Goal: Transaction & Acquisition: Purchase product/service

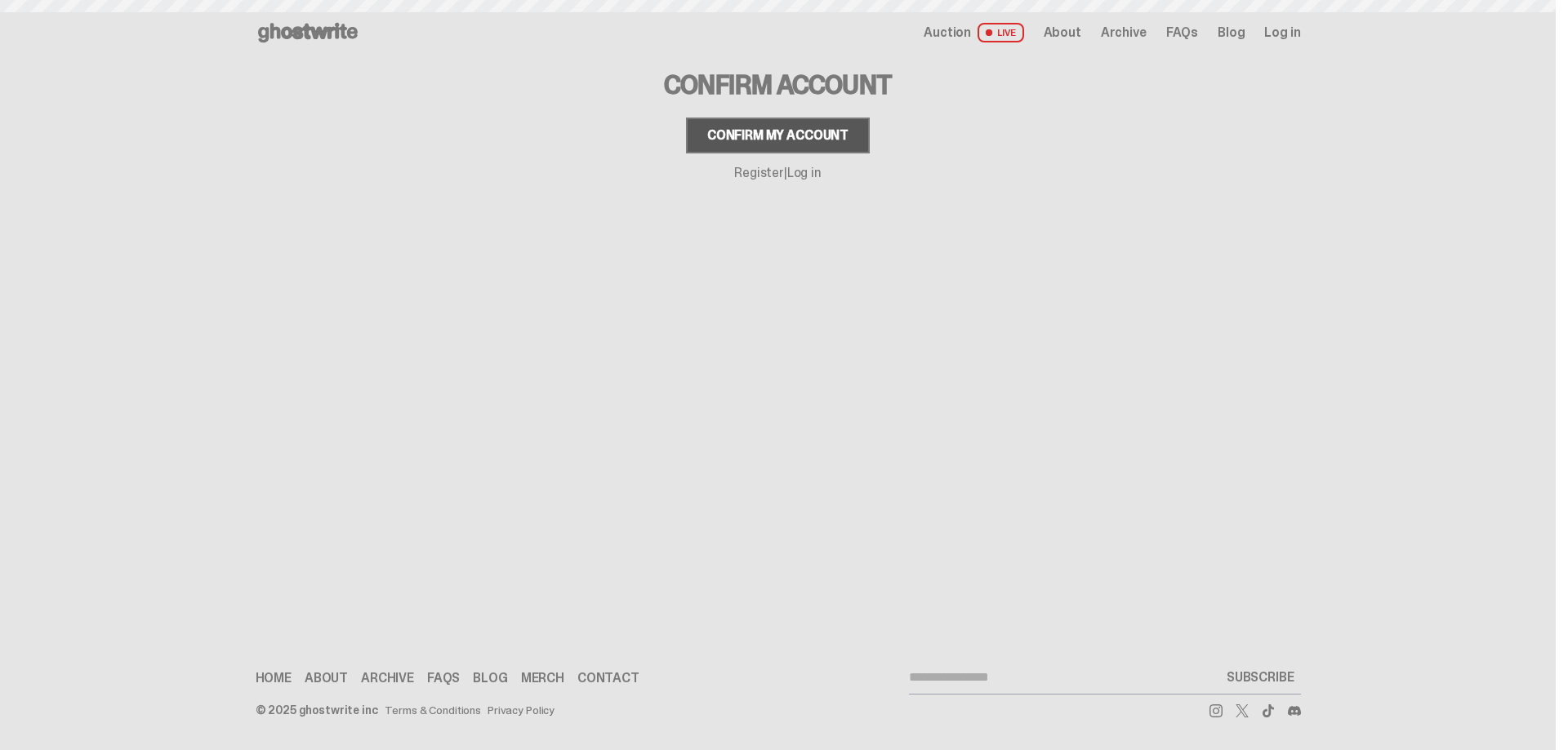
click at [784, 134] on div "Confirm my account" at bounding box center [777, 135] width 141 height 13
click at [785, 144] on button "Confirm my account" at bounding box center [777, 135] width 183 height 36
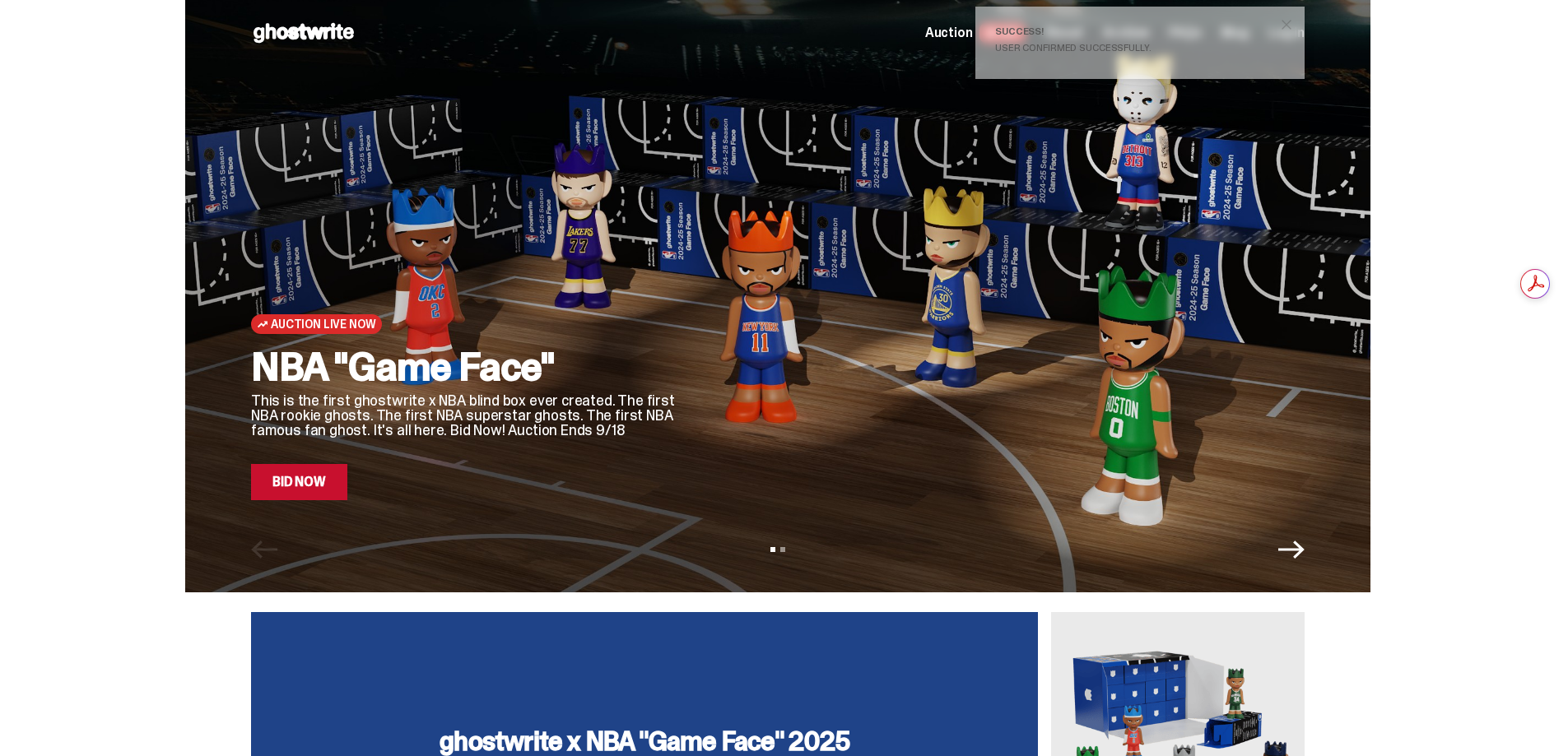
click at [1293, 22] on span "close" at bounding box center [1286, 25] width 17 height 17
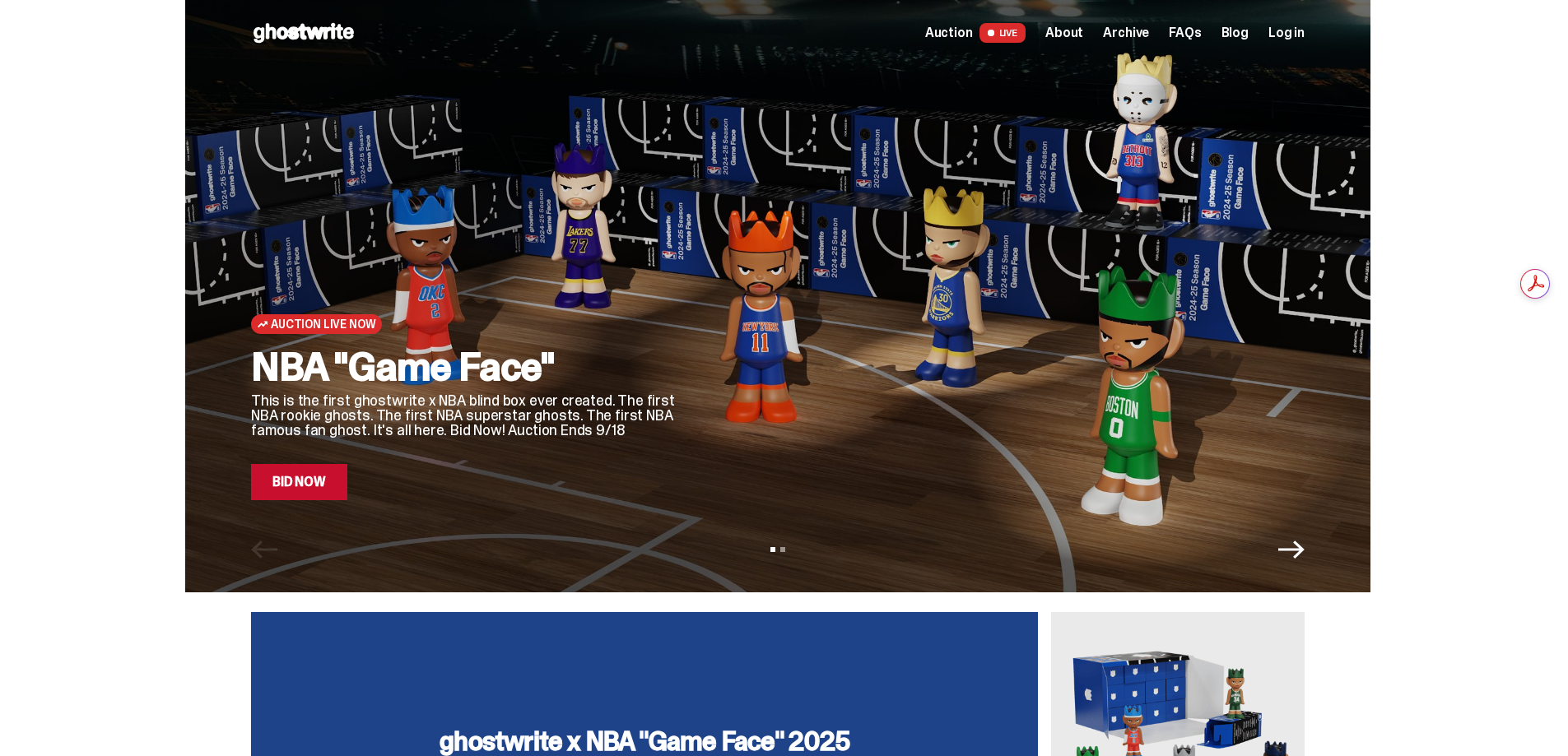
click at [307, 488] on link "Bid Now" at bounding box center [299, 481] width 96 height 36
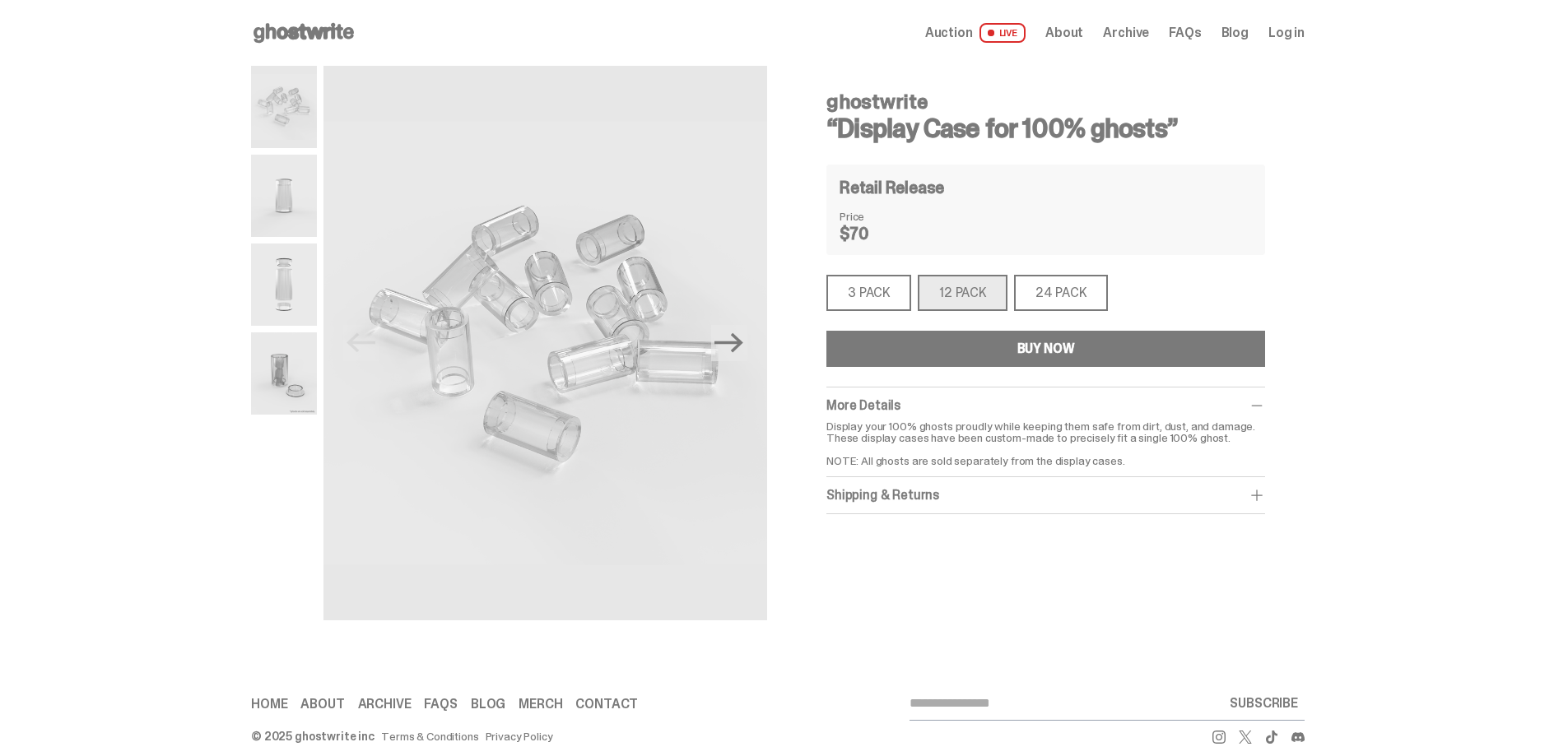
click at [312, 33] on icon at bounding box center [304, 33] width 106 height 27
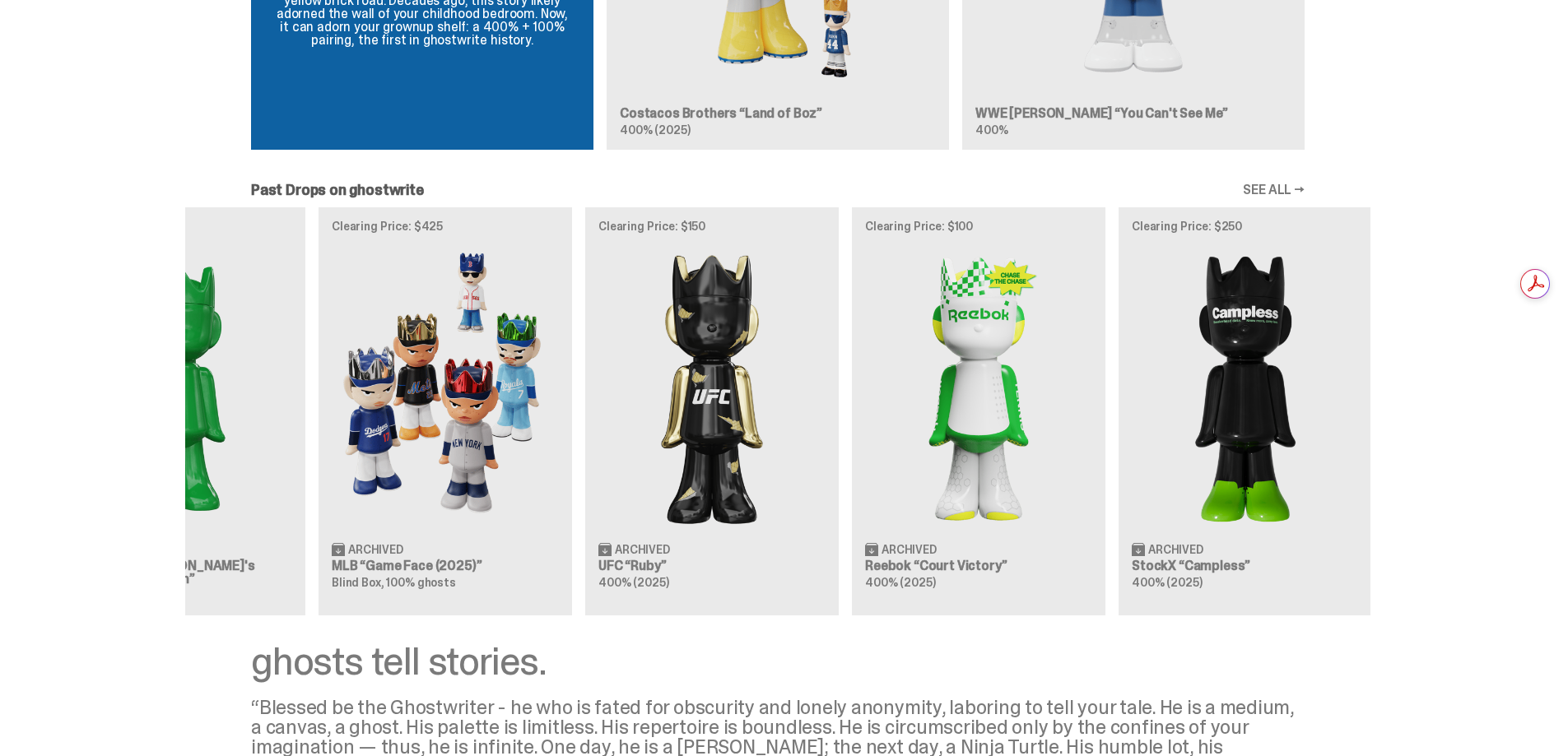
scroll to position [0, 467]
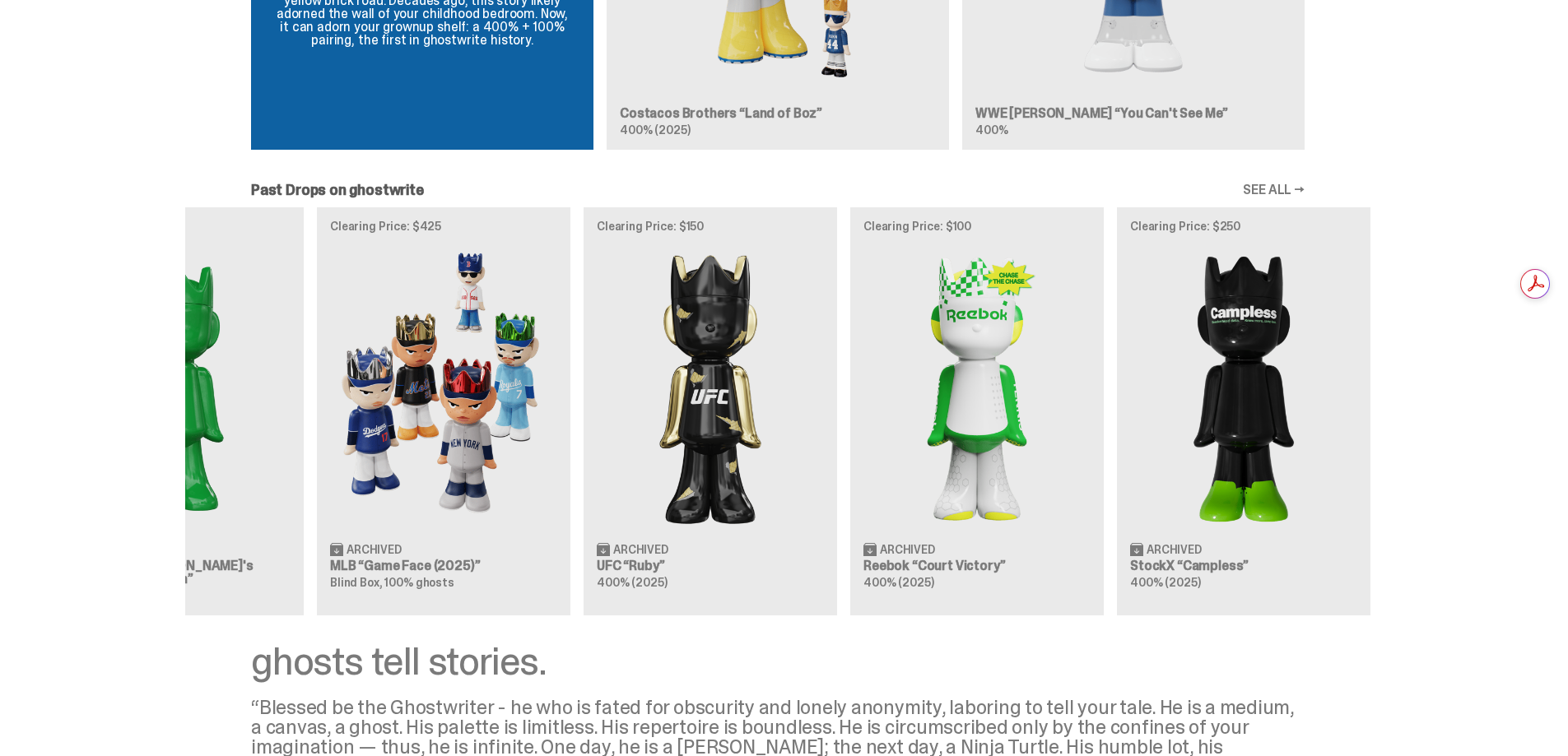
click at [878, 502] on div "Clearing Price: $356 Archived ghostwrite “Two” 400% (2025) Clearing Price: $151…" at bounding box center [777, 410] width 1185 height 408
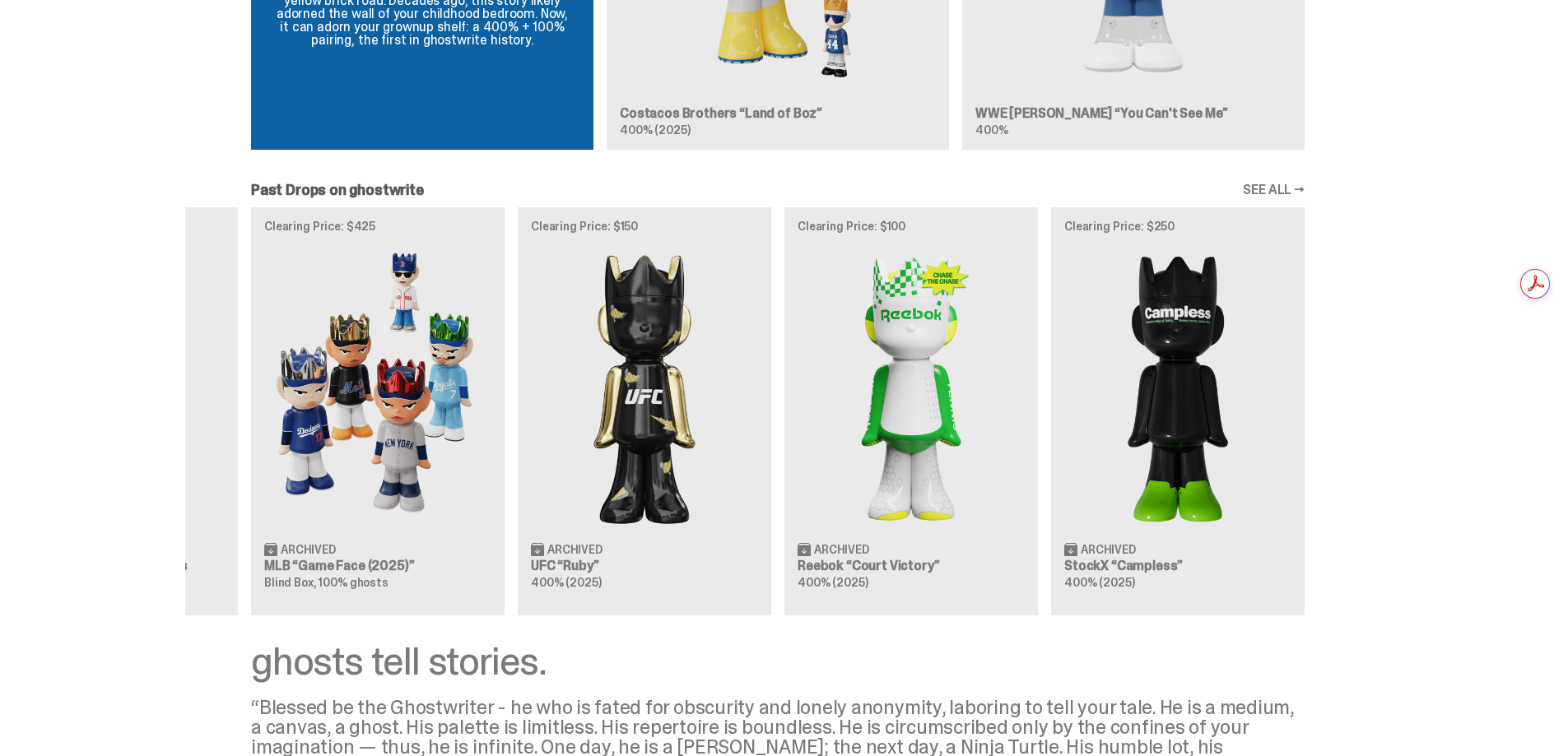
click at [1013, 504] on div "Clearing Price: $356 Archived ghostwrite “Two” 400% (2025) Clearing Price: $151…" at bounding box center [777, 410] width 1185 height 408
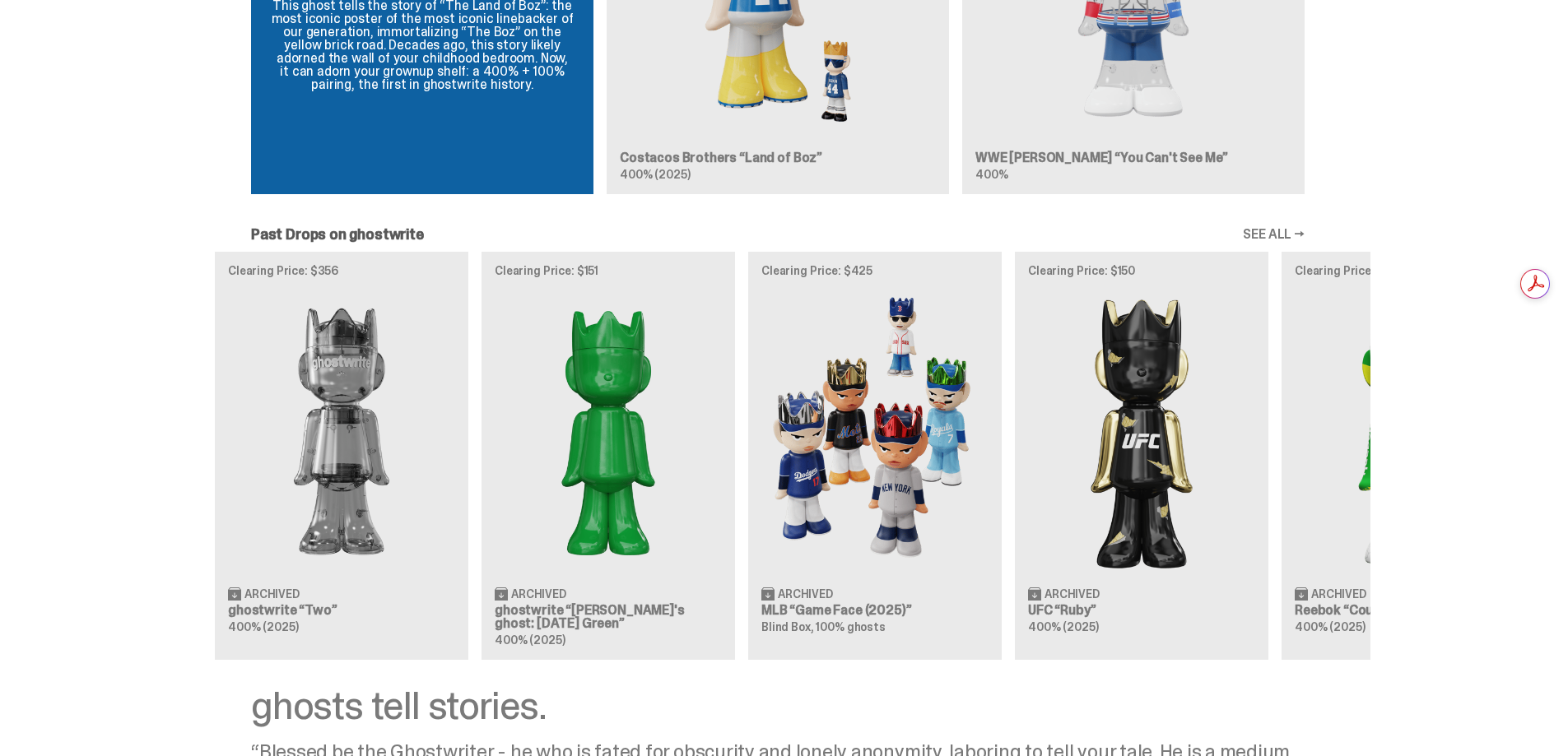
scroll to position [0, 0]
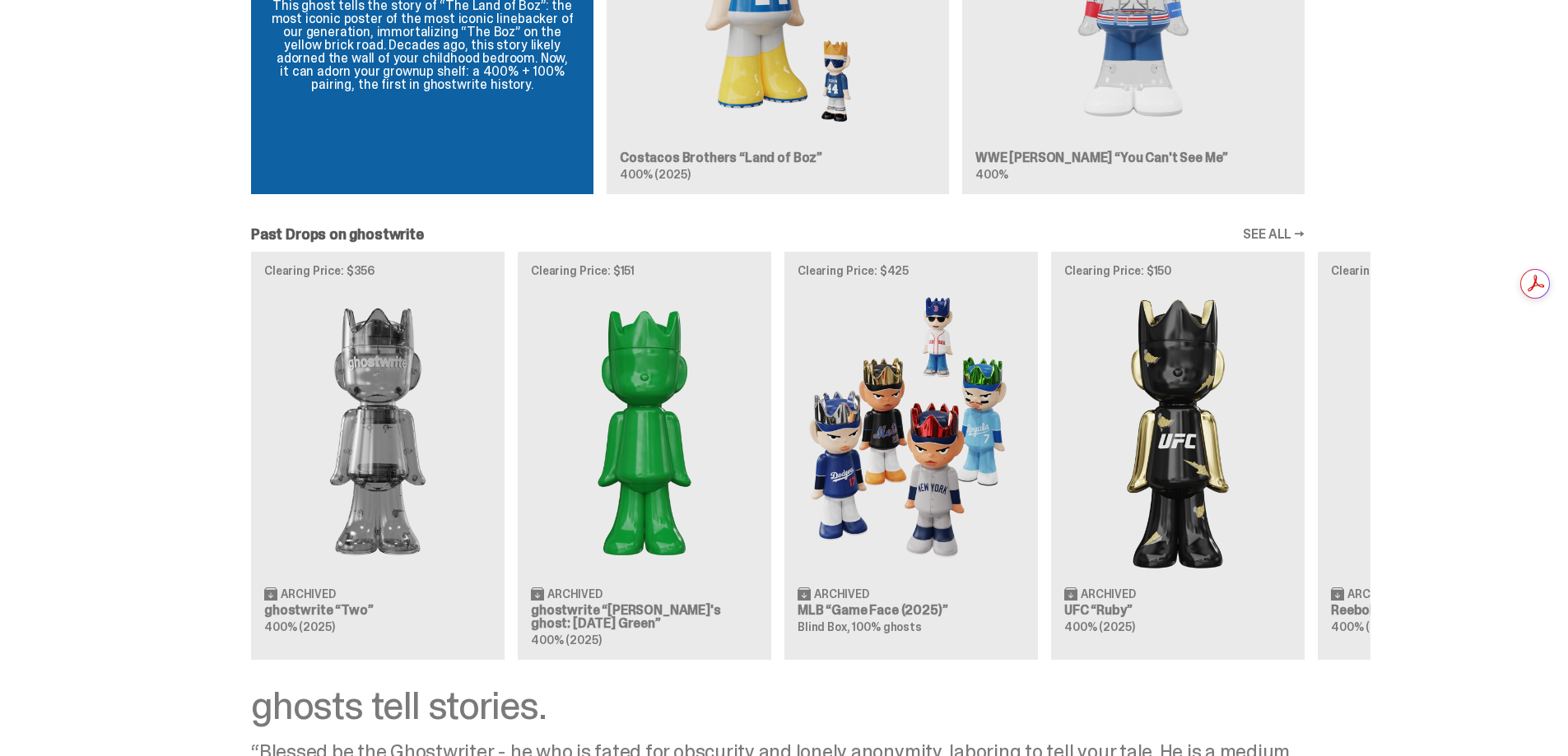
click at [1171, 562] on div "Clearing Price: $356 Archived ghostwrite “Two” 400% (2025) Clearing Price: $151…" at bounding box center [777, 455] width 1185 height 408
click at [930, 571] on div "Clearing Price: $356 Archived ghostwrite “Two” 400% (2025) Clearing Price: $151…" at bounding box center [777, 455] width 1185 height 408
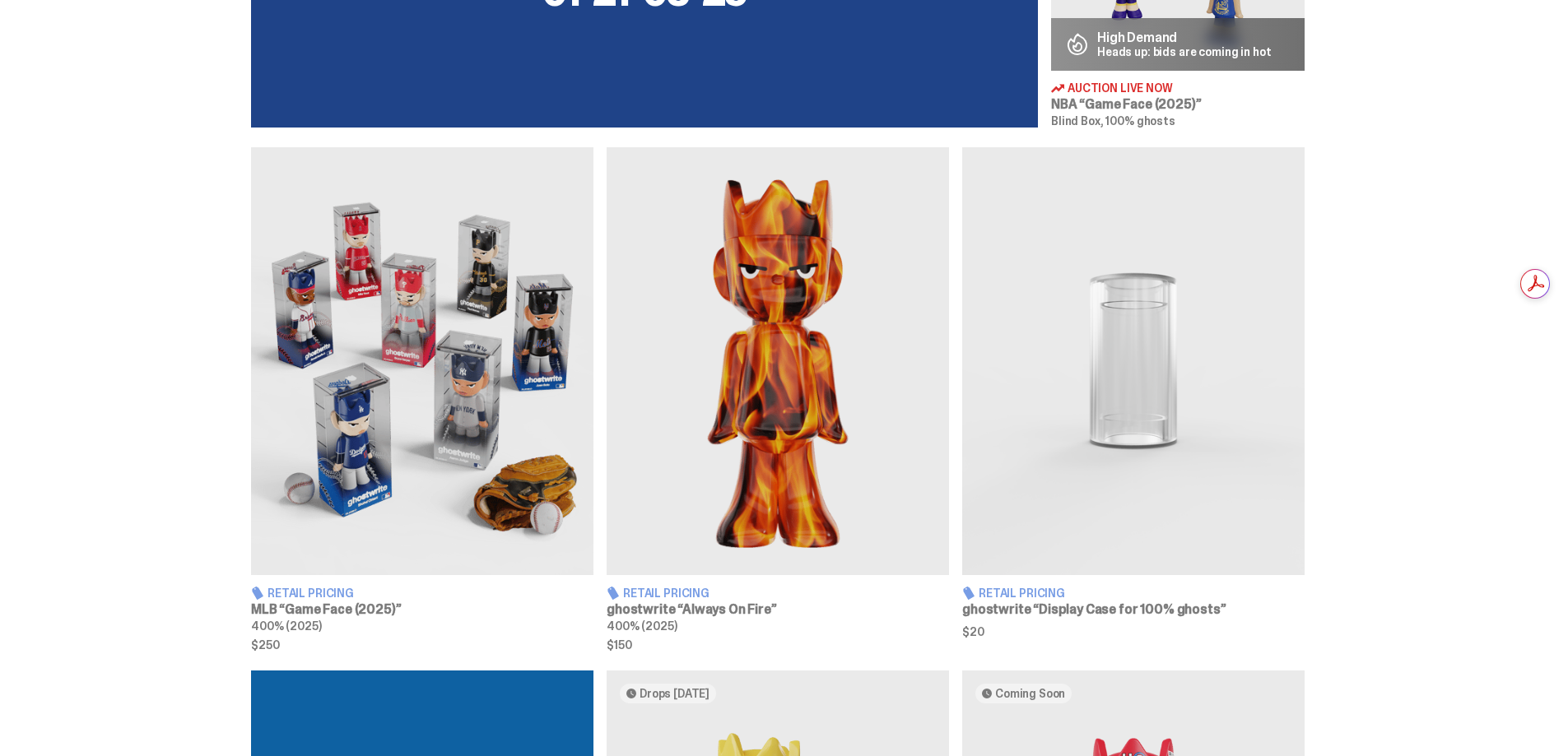
scroll to position [861, 0]
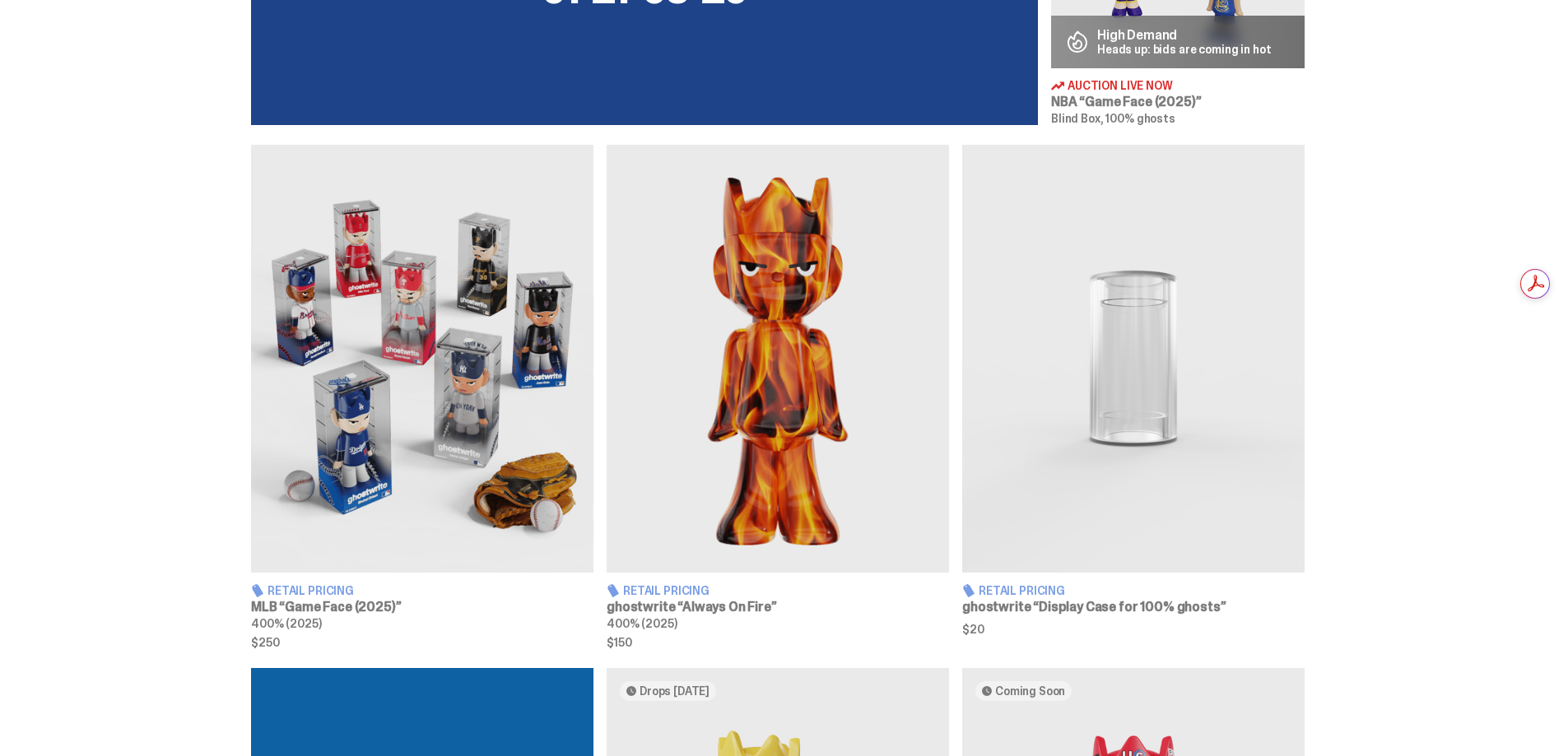
click at [424, 442] on img at bounding box center [422, 359] width 342 height 428
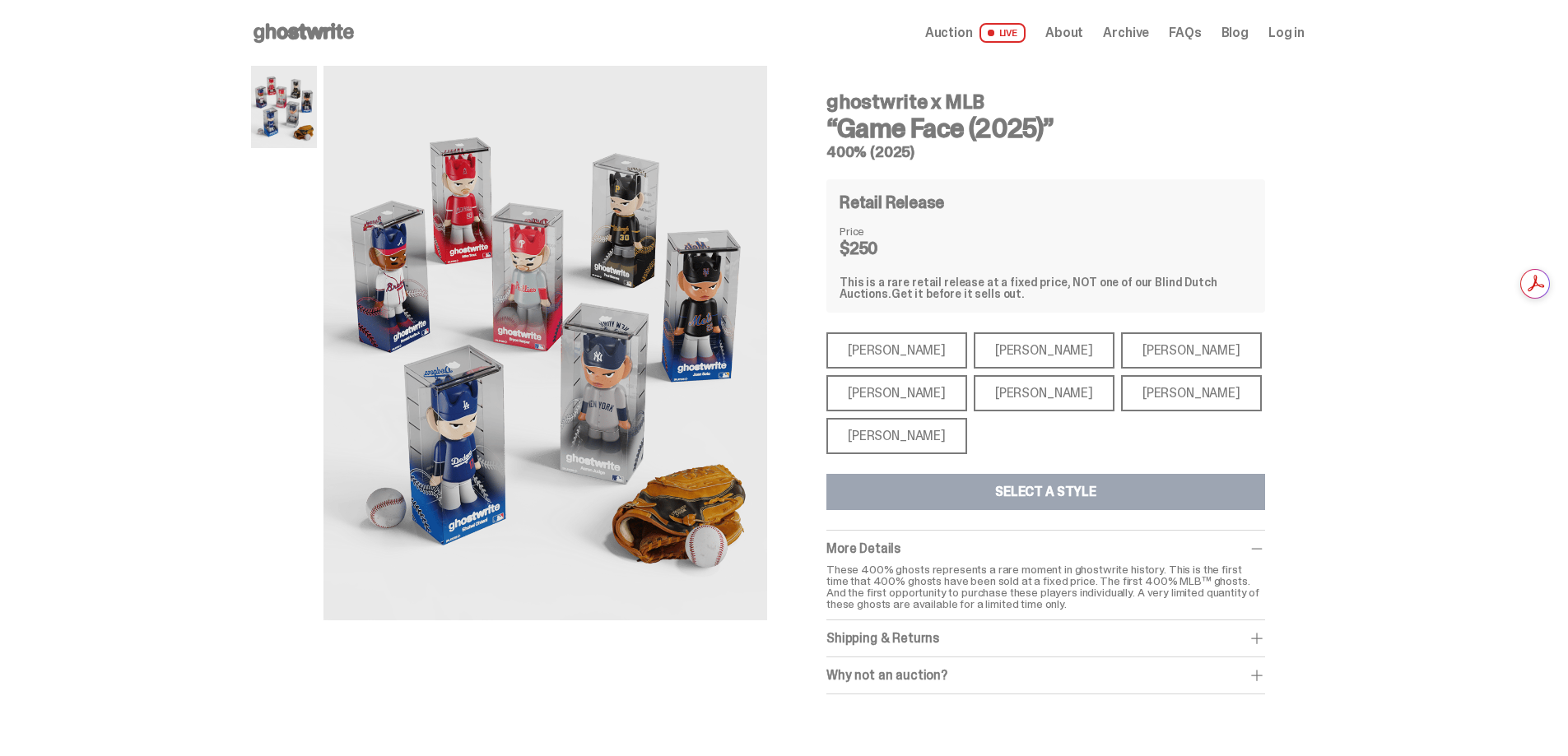
click at [888, 434] on div "Shohei Ohtani" at bounding box center [896, 436] width 140 height 36
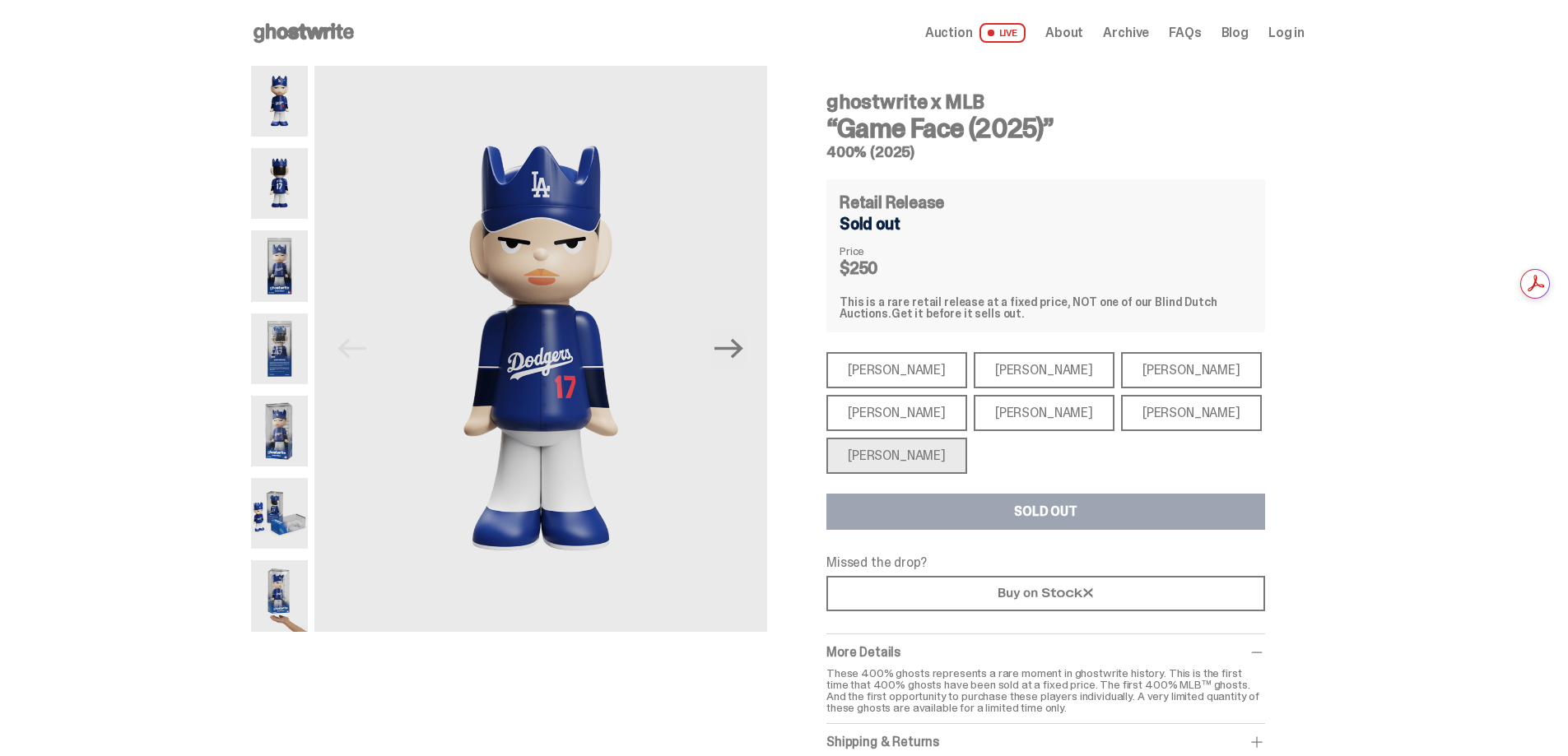
click at [896, 408] on div "Aaron Judge" at bounding box center [896, 413] width 140 height 36
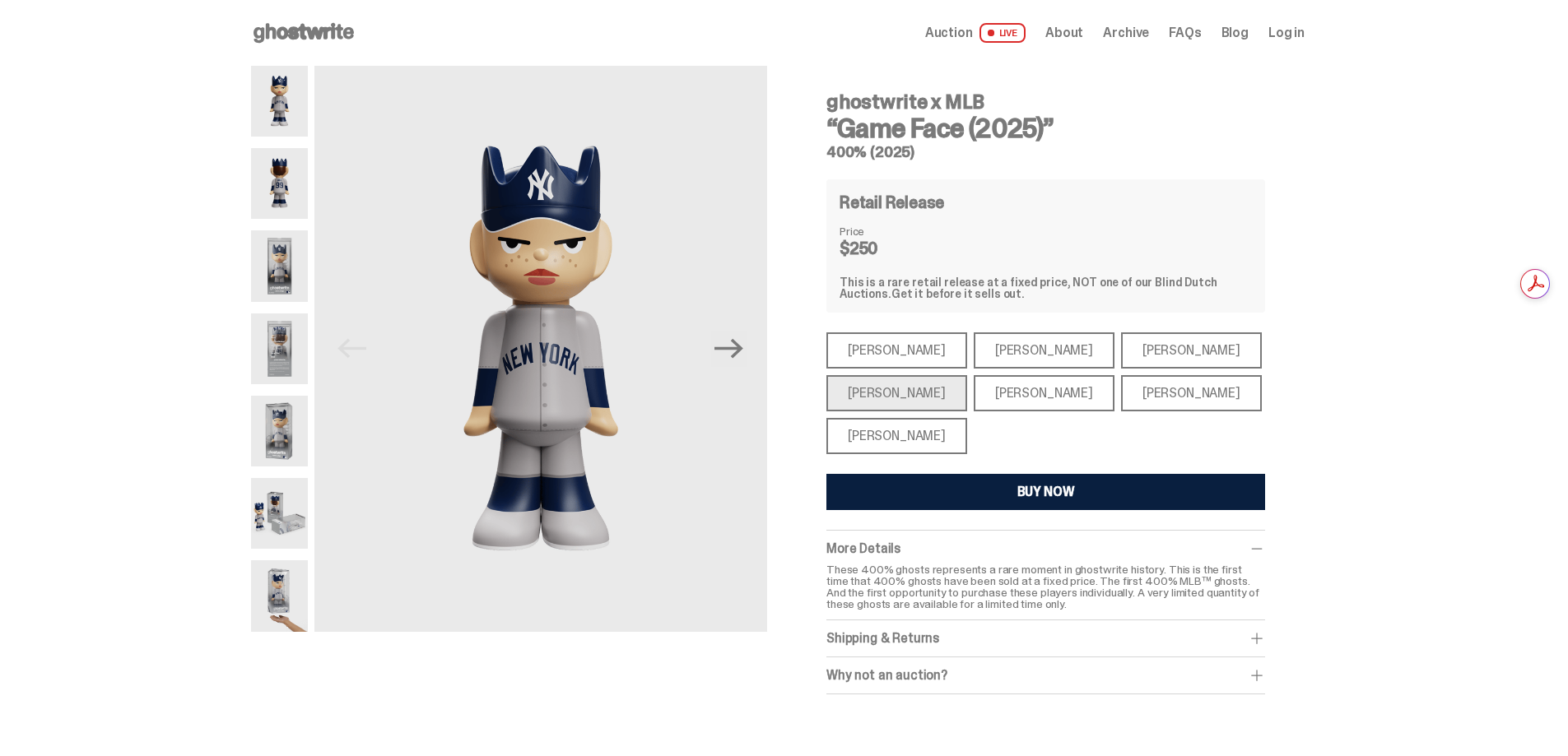
click at [901, 349] on div "Mike Trout" at bounding box center [896, 350] width 140 height 36
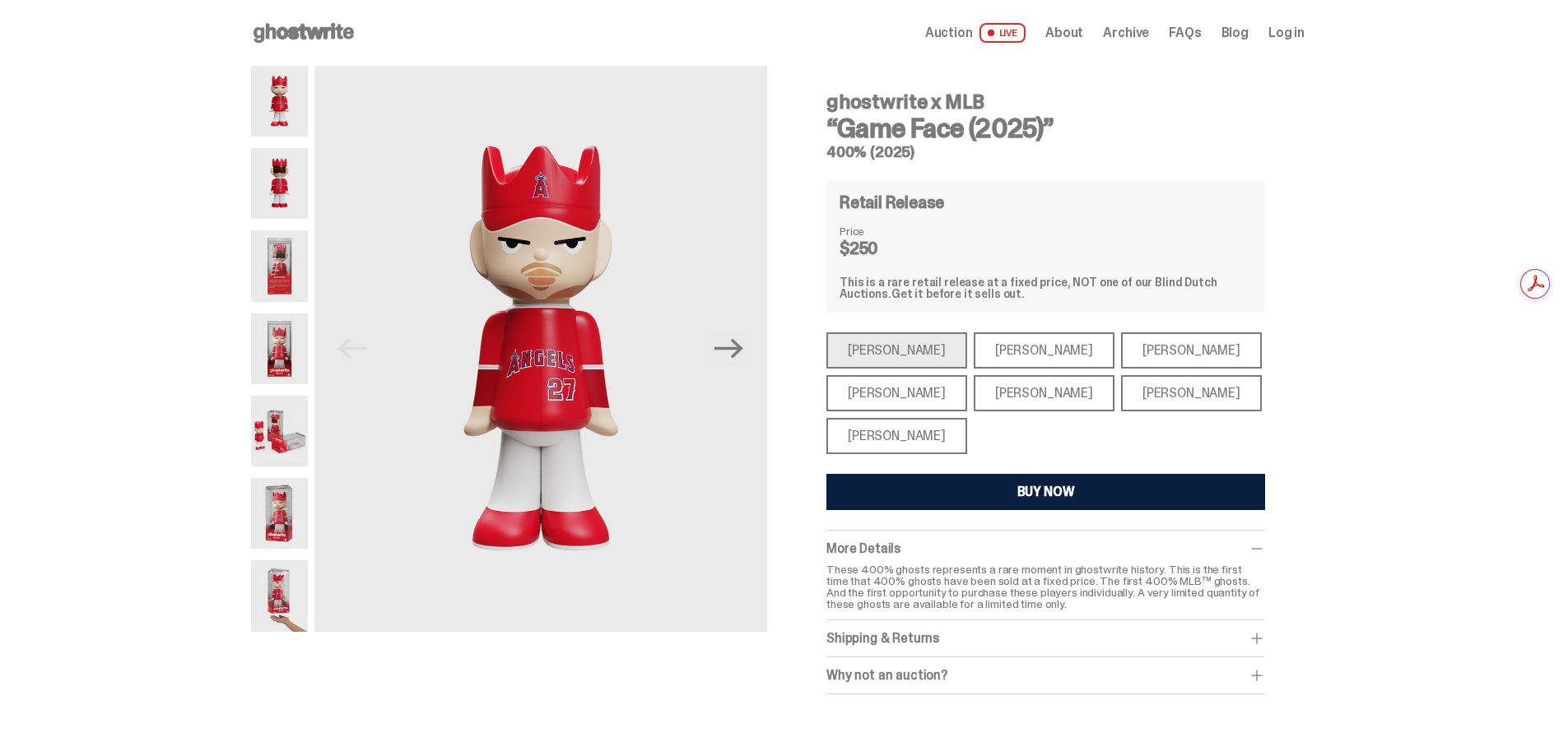
click at [980, 348] on div "Paul Skenes" at bounding box center [1044, 350] width 140 height 36
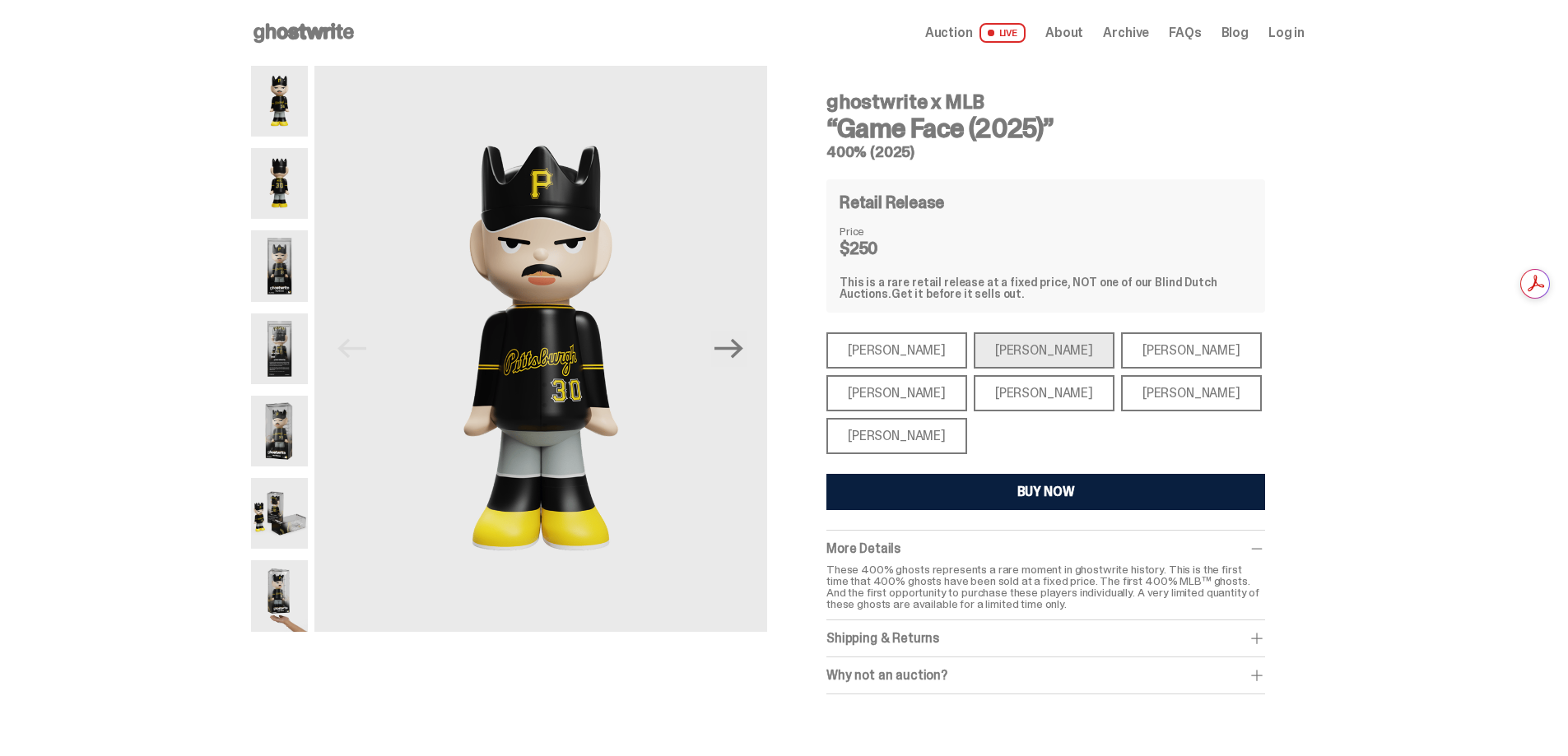
click at [1121, 354] on div "Ronald Acuña Jr." at bounding box center [1191, 350] width 140 height 36
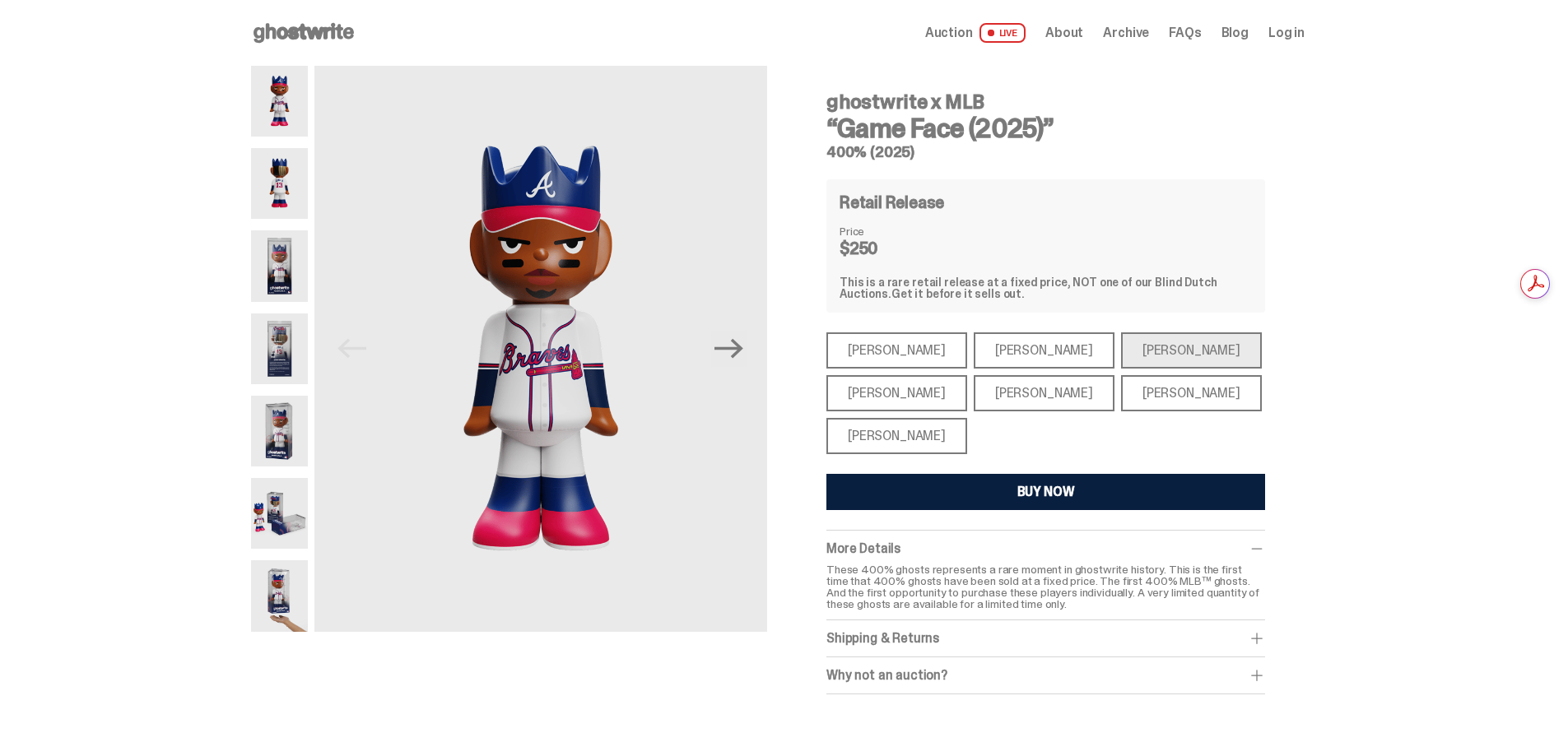
click at [1121, 387] on div "Juan Soto" at bounding box center [1191, 393] width 140 height 36
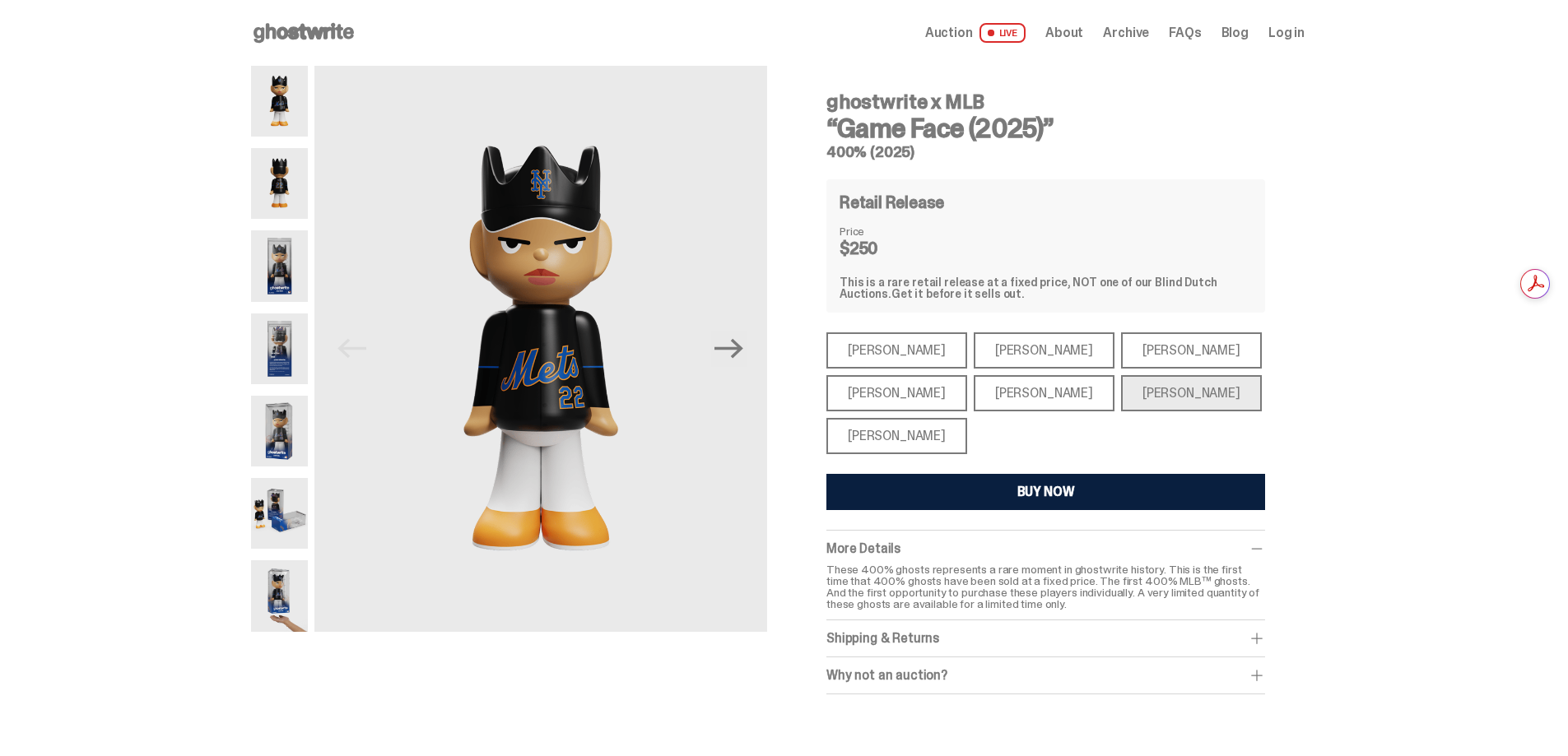
click at [1032, 394] on div "Bryce Harper" at bounding box center [1044, 393] width 140 height 36
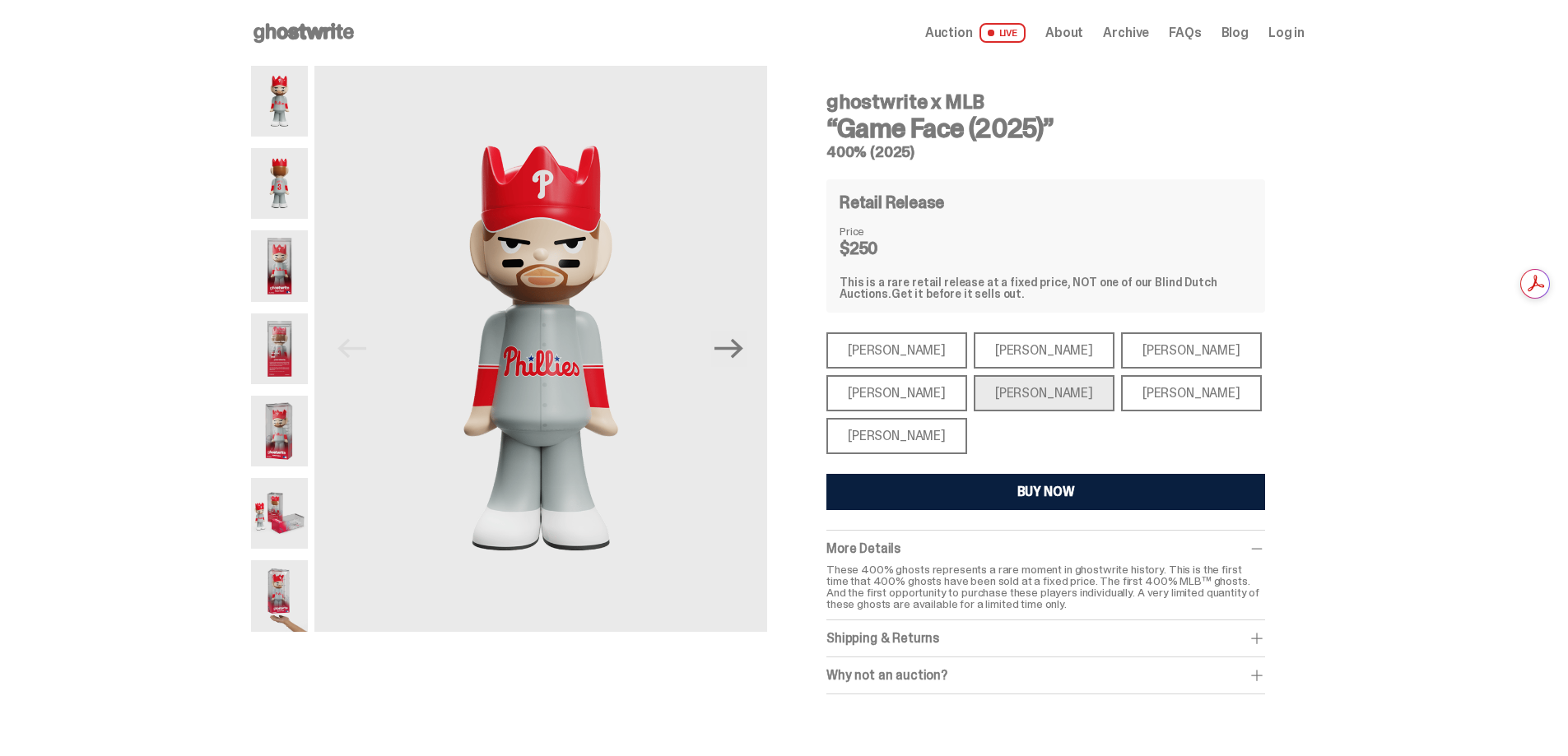
click at [867, 430] on div "Shohei Ohtani" at bounding box center [896, 436] width 140 height 36
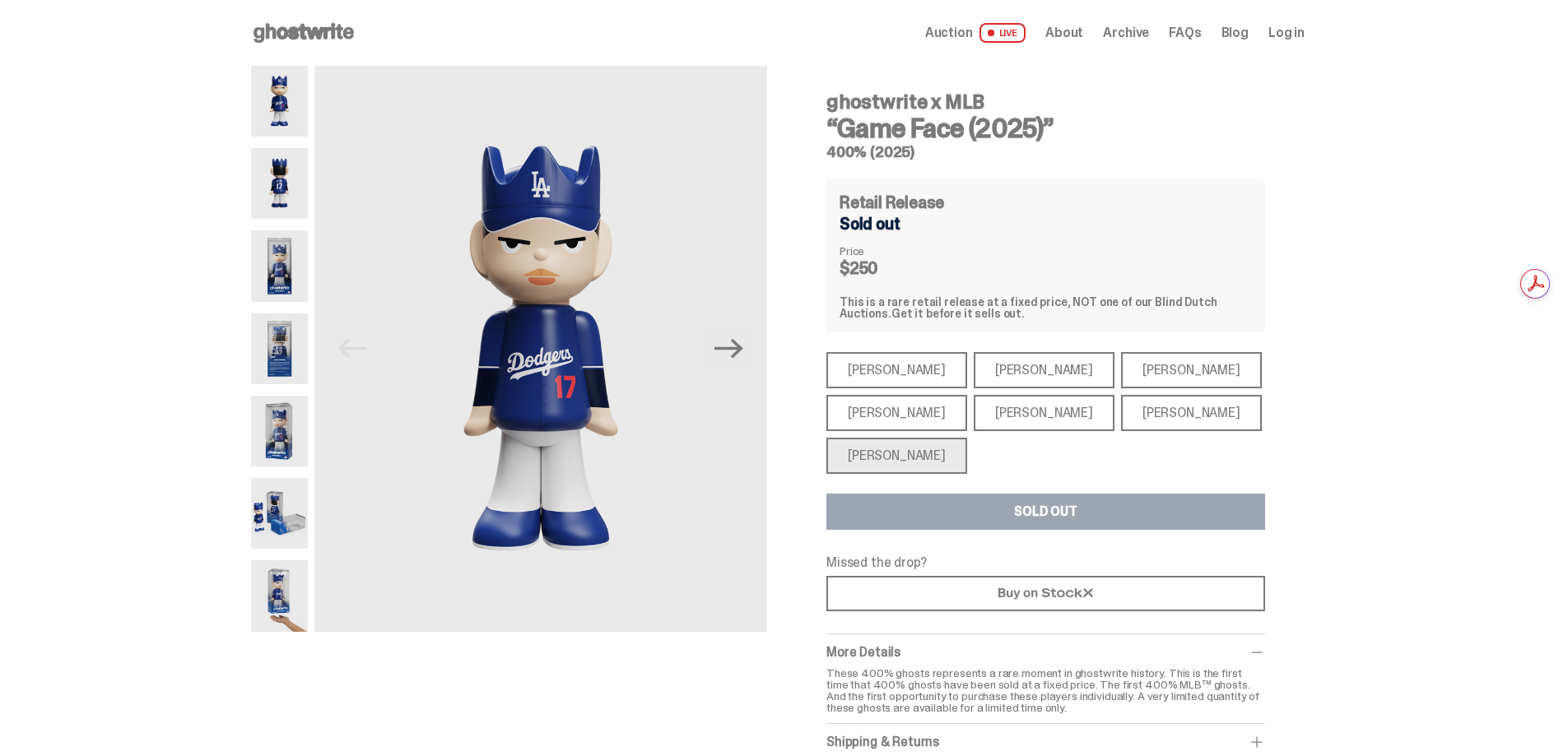
click at [859, 374] on div "Mike Trout" at bounding box center [896, 370] width 140 height 36
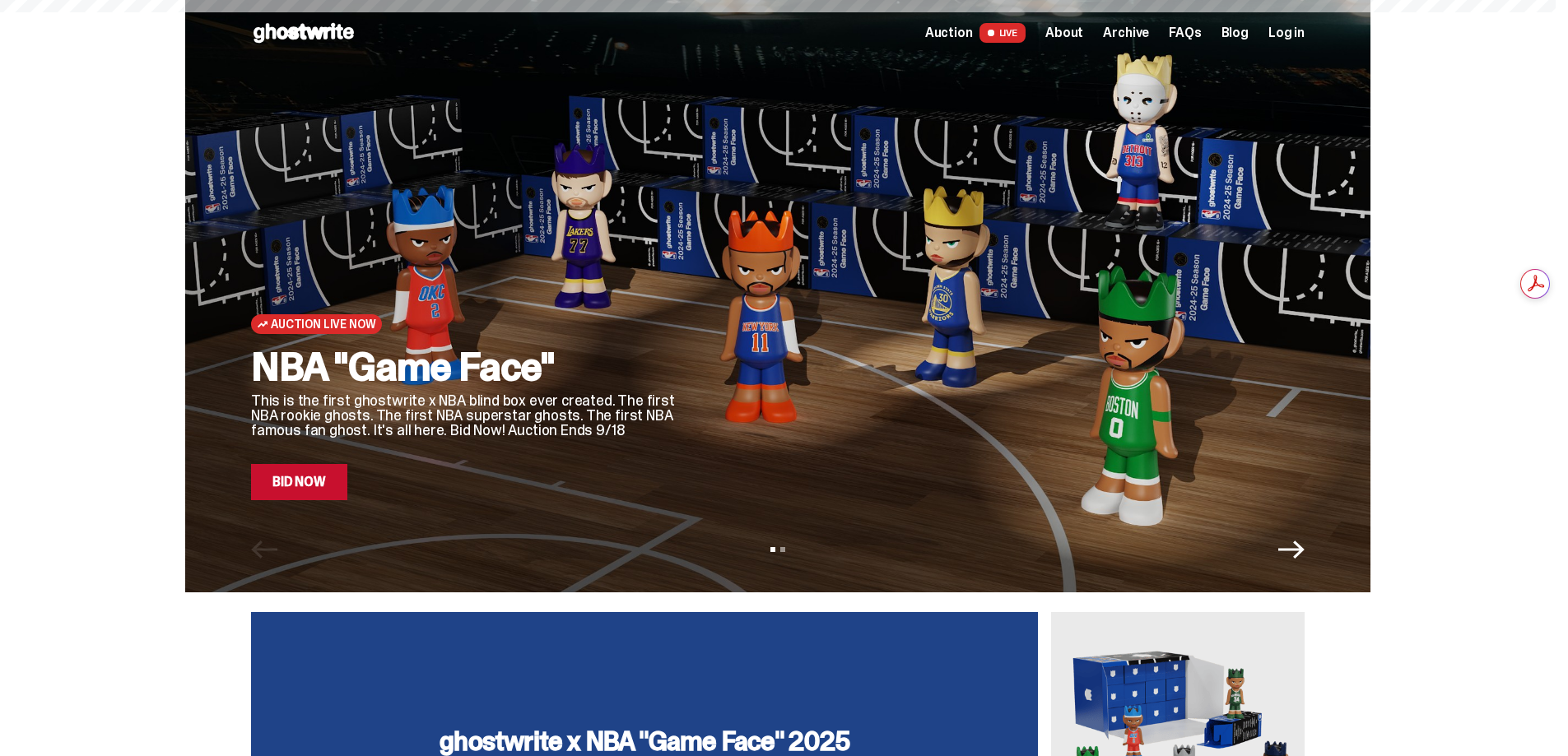
scroll to position [861, 0]
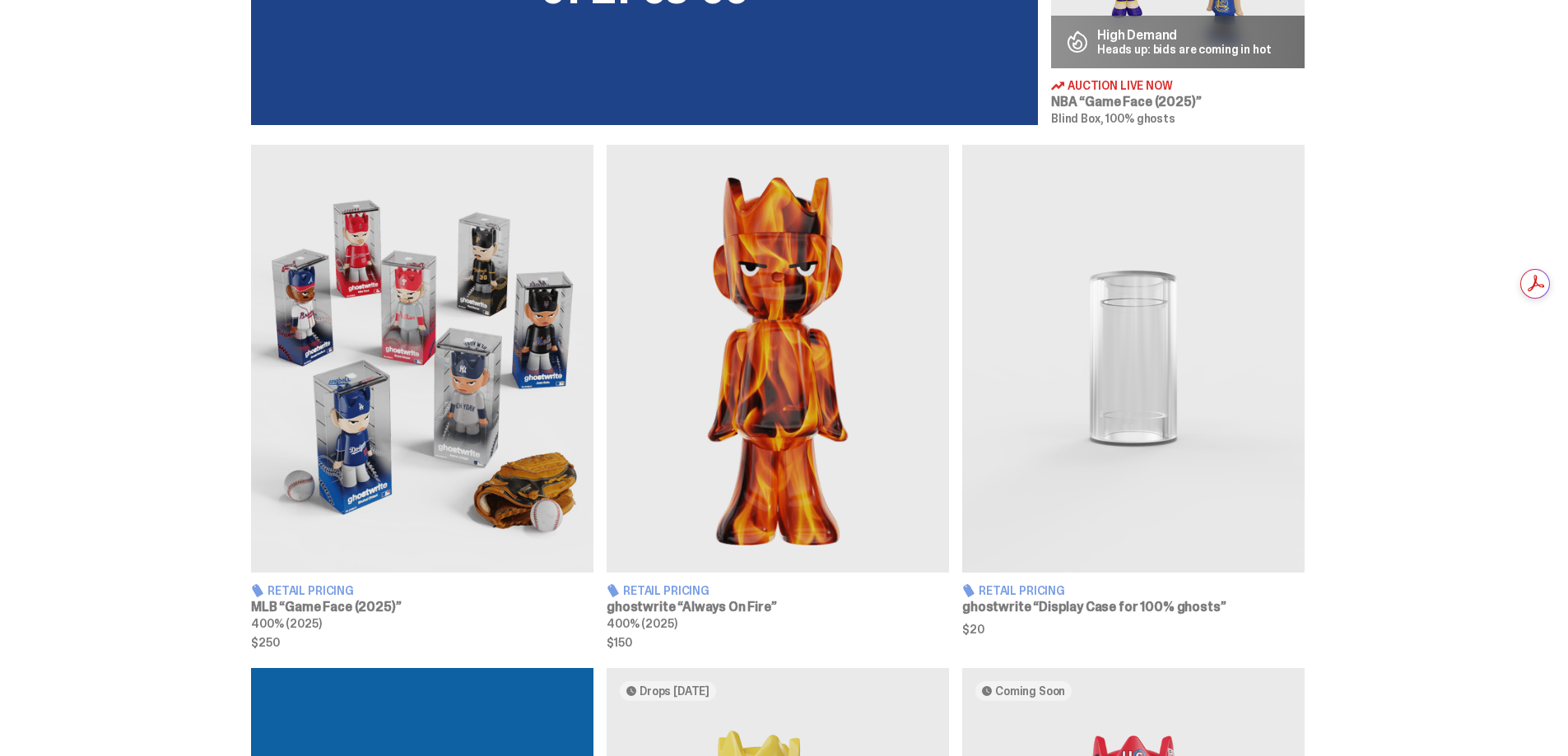
click at [765, 374] on img at bounding box center [777, 359] width 342 height 428
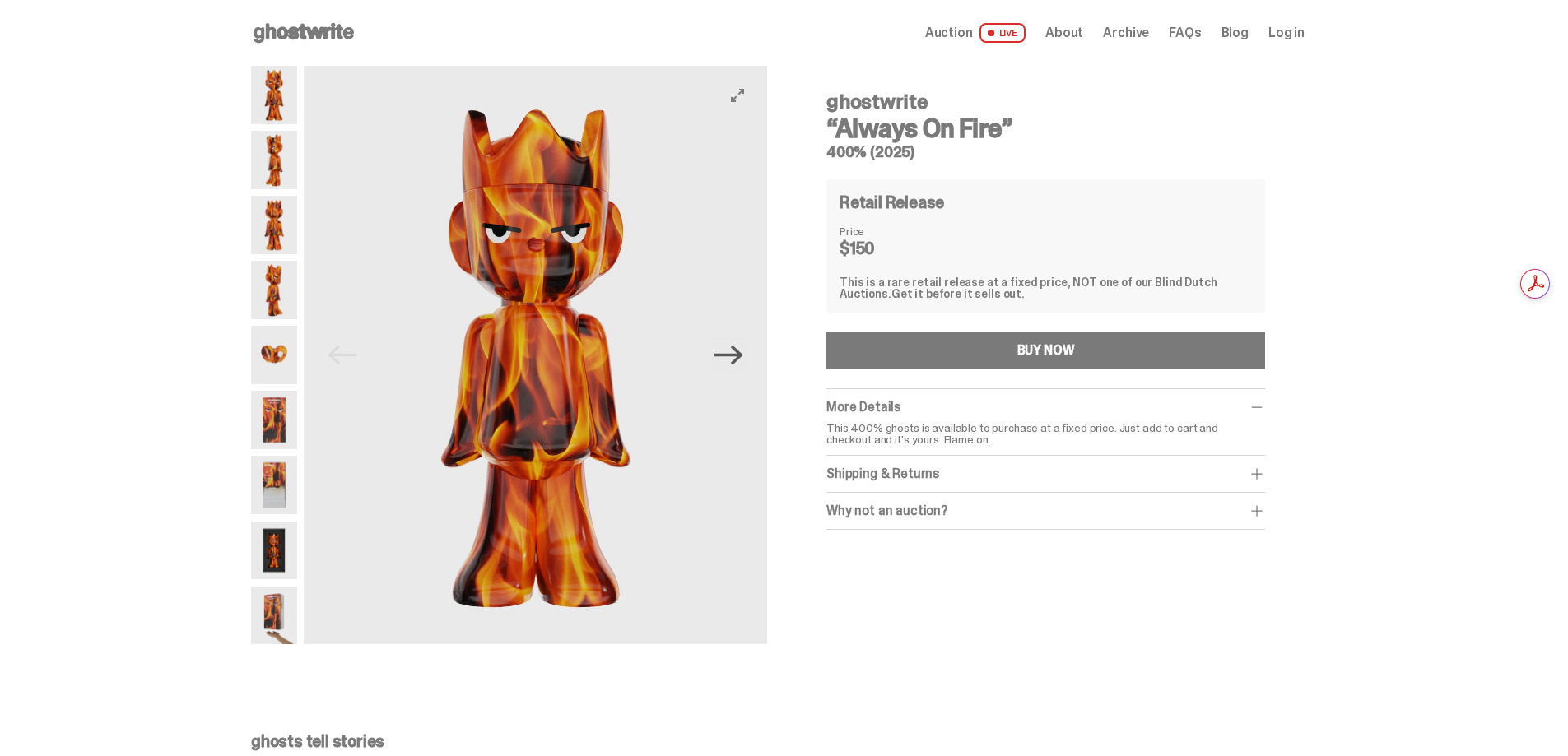
click at [743, 359] on icon "Next" at bounding box center [728, 355] width 28 height 20
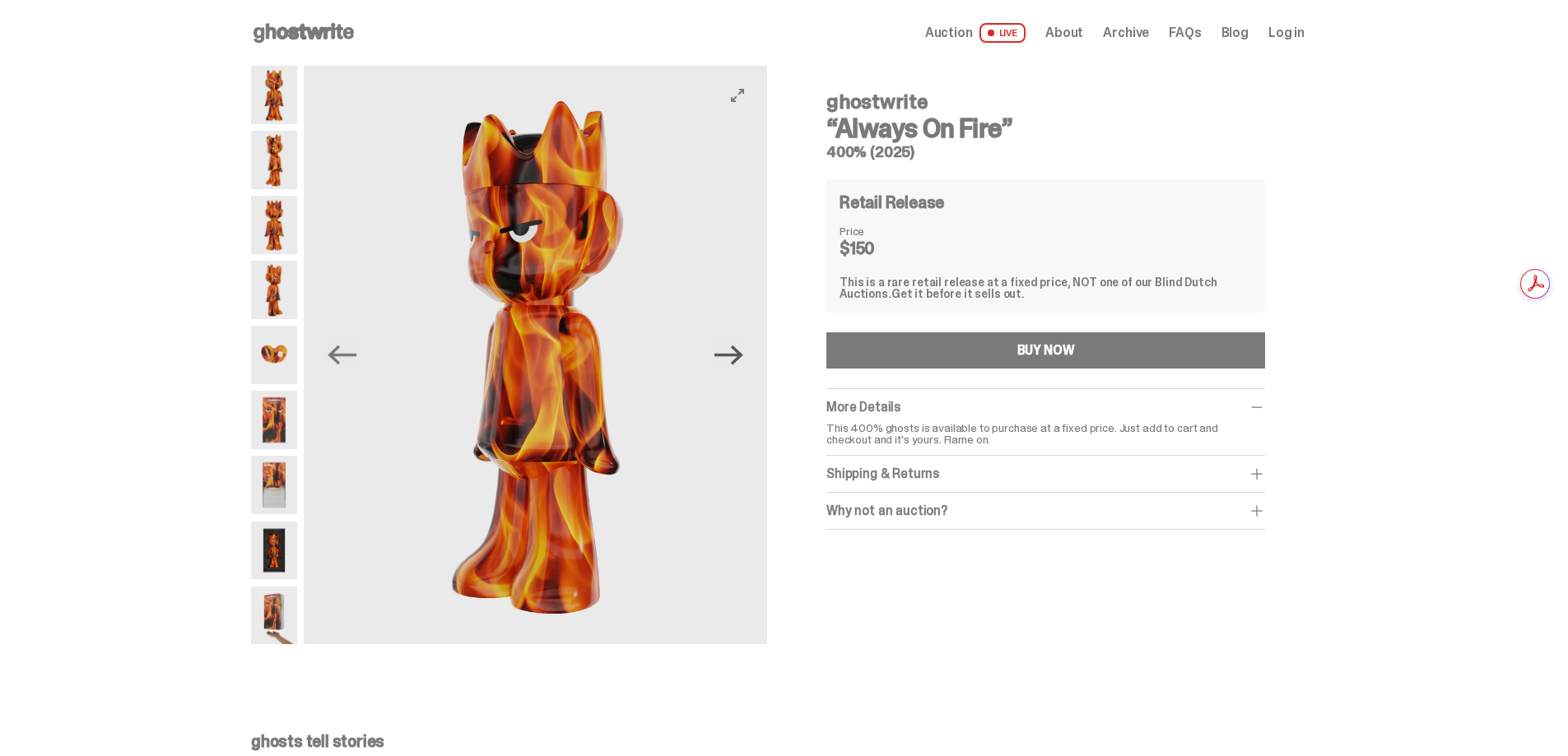
click at [743, 359] on icon "Next" at bounding box center [728, 355] width 28 height 20
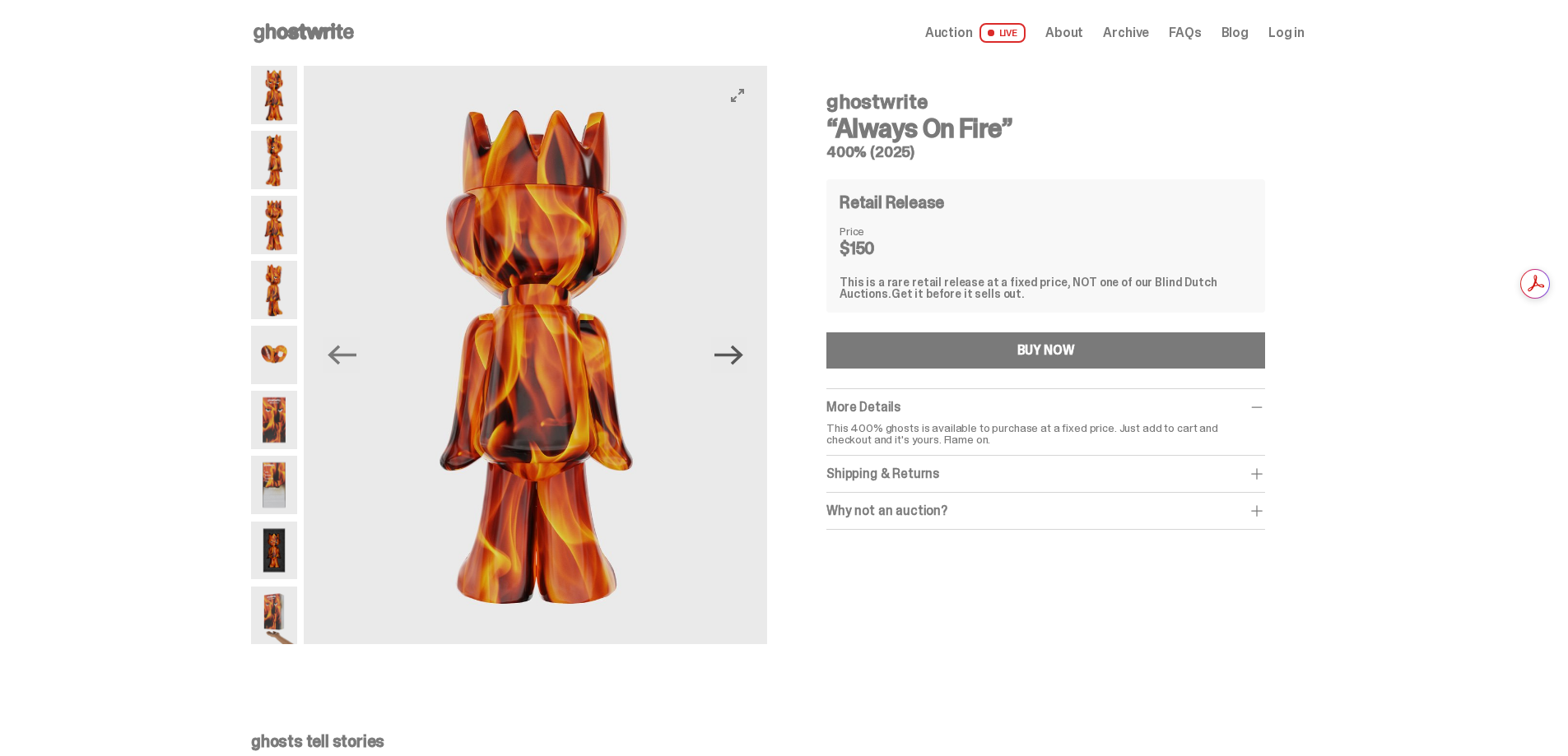
click at [743, 359] on icon "Next" at bounding box center [728, 355] width 28 height 20
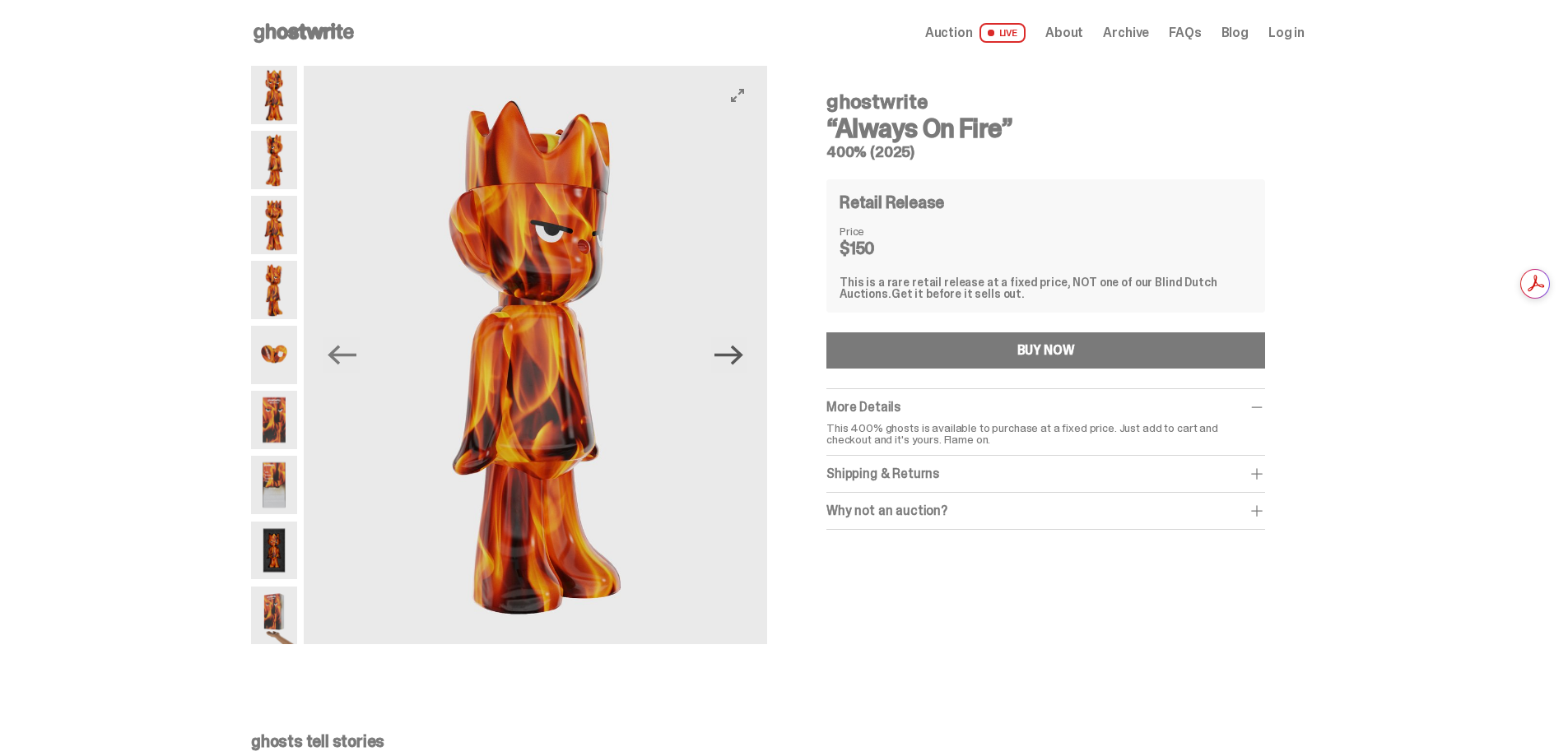
click at [743, 359] on icon "Next" at bounding box center [728, 355] width 28 height 20
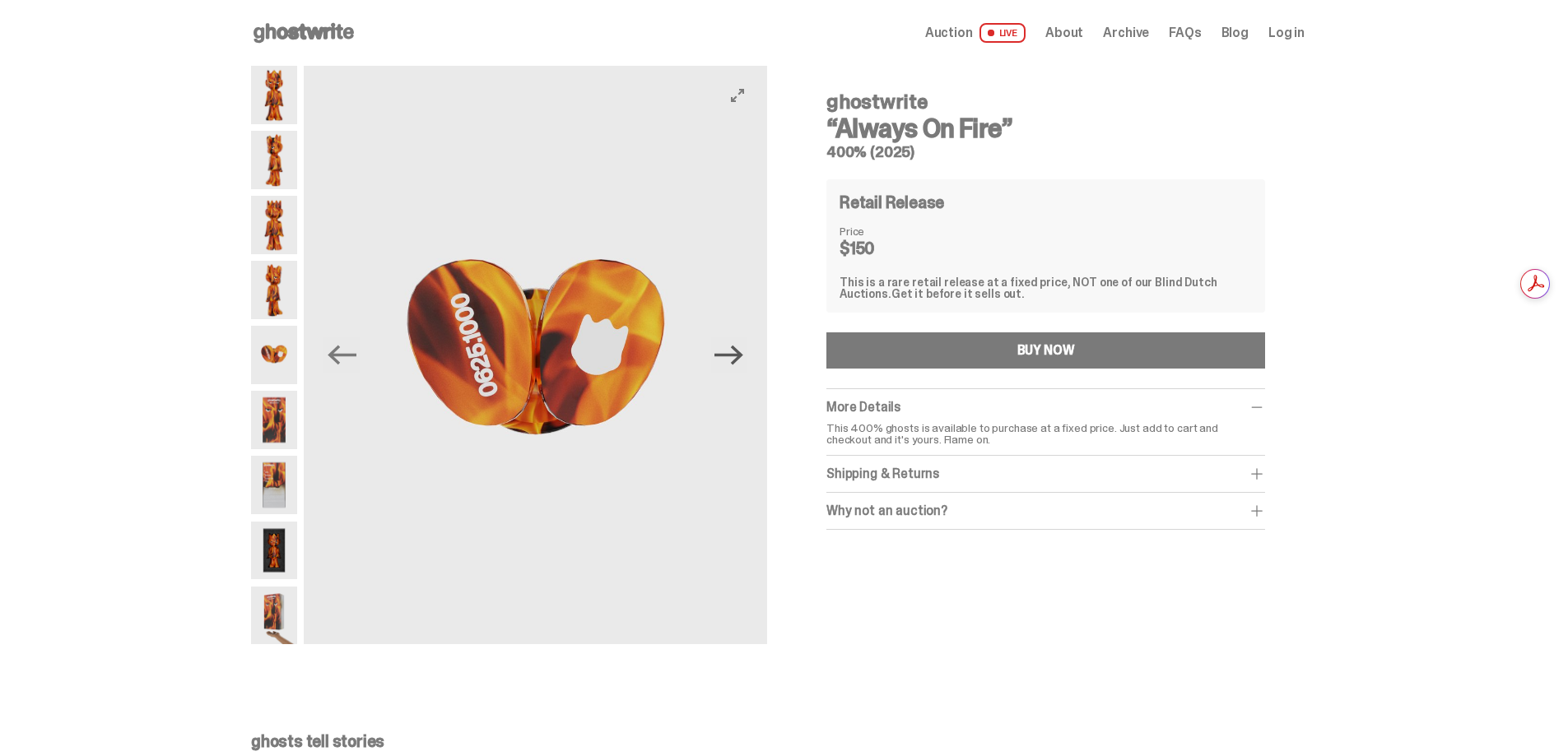
click at [743, 359] on icon "Next" at bounding box center [728, 355] width 28 height 20
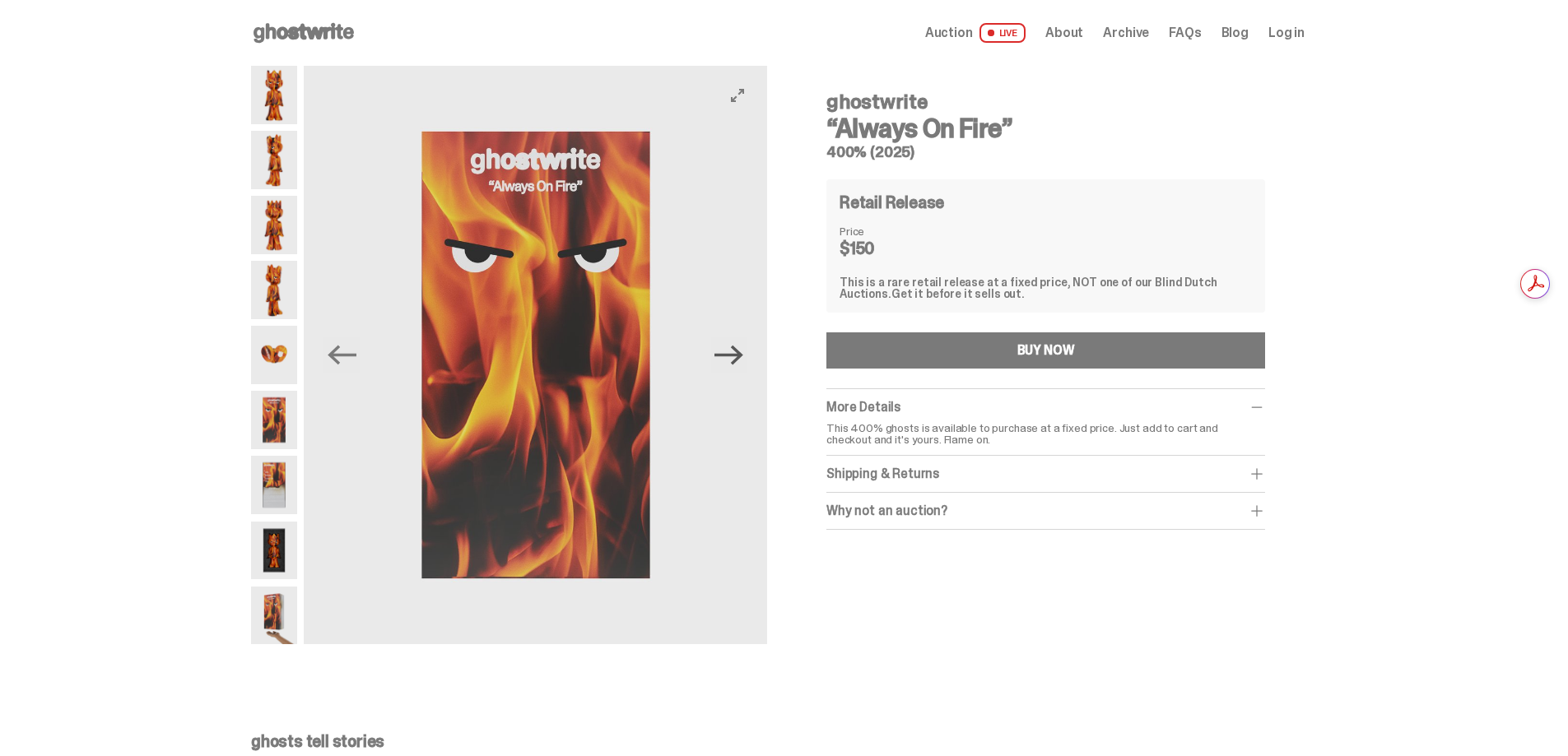
click at [743, 359] on icon "Next" at bounding box center [728, 355] width 28 height 20
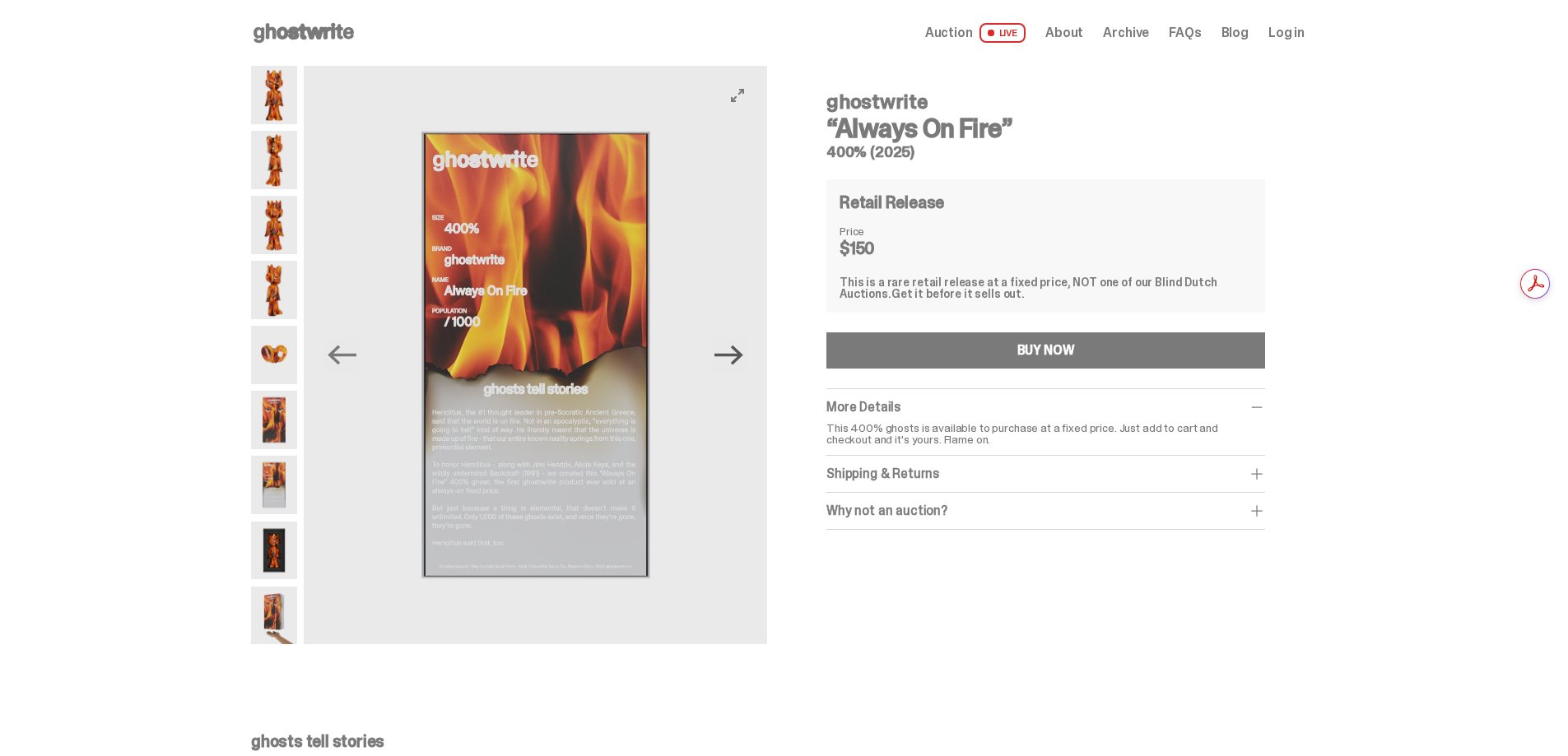
click at [743, 359] on icon "Next" at bounding box center [728, 355] width 28 height 20
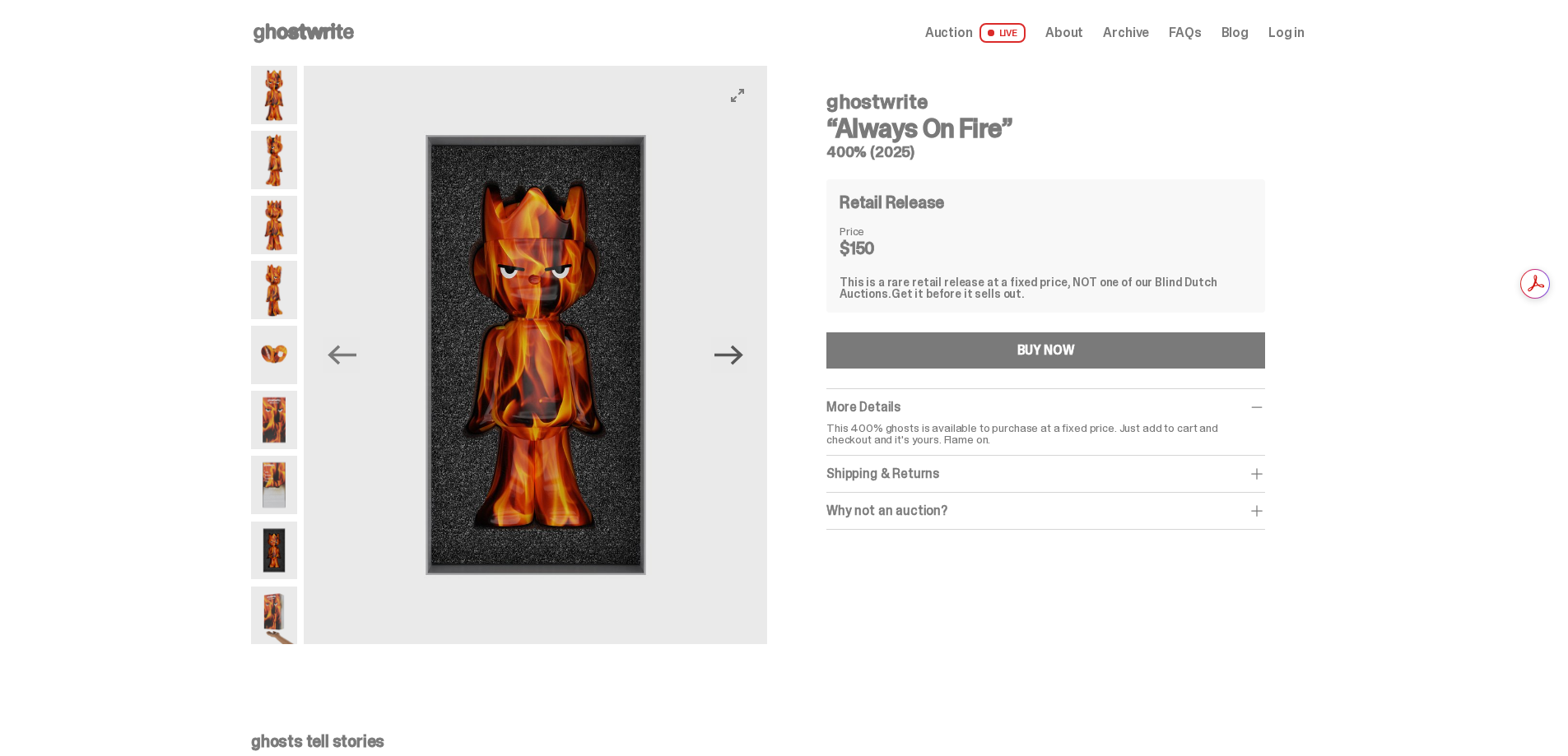
click at [743, 359] on icon "Next" at bounding box center [728, 355] width 28 height 20
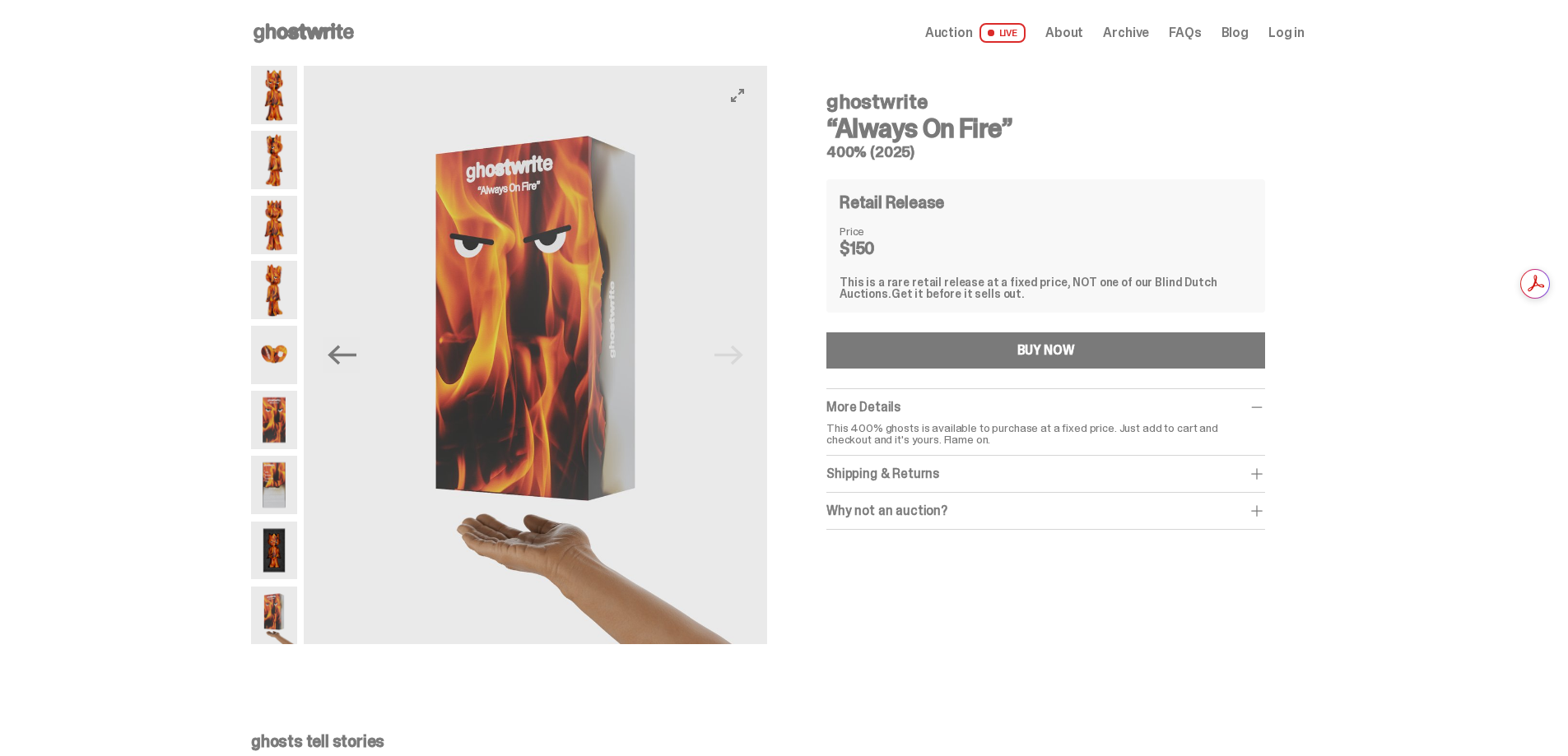
click at [743, 359] on img at bounding box center [536, 354] width 464 height 578
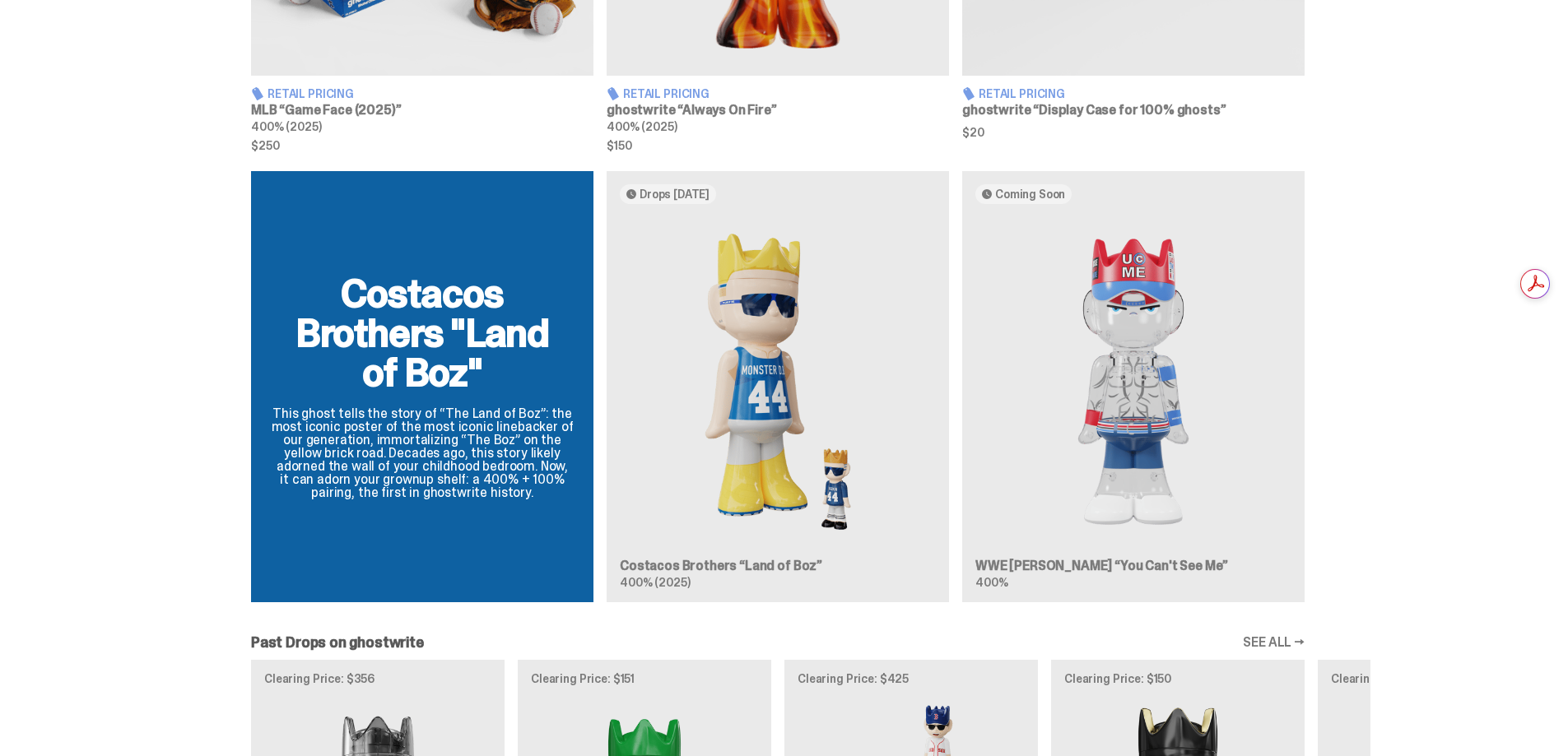
scroll to position [1355, 0]
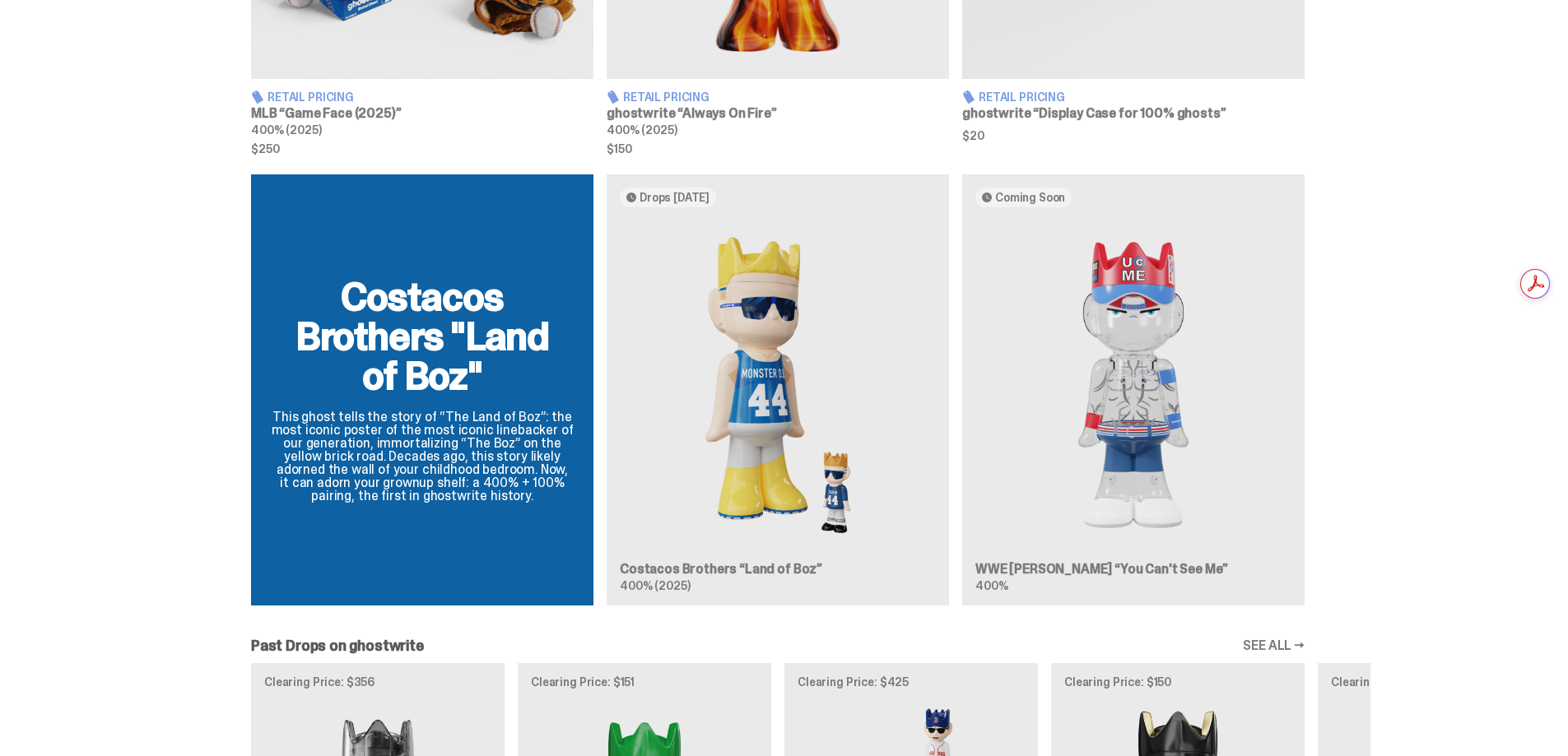
click at [1277, 651] on link "SEE ALL →" at bounding box center [1273, 646] width 61 height 13
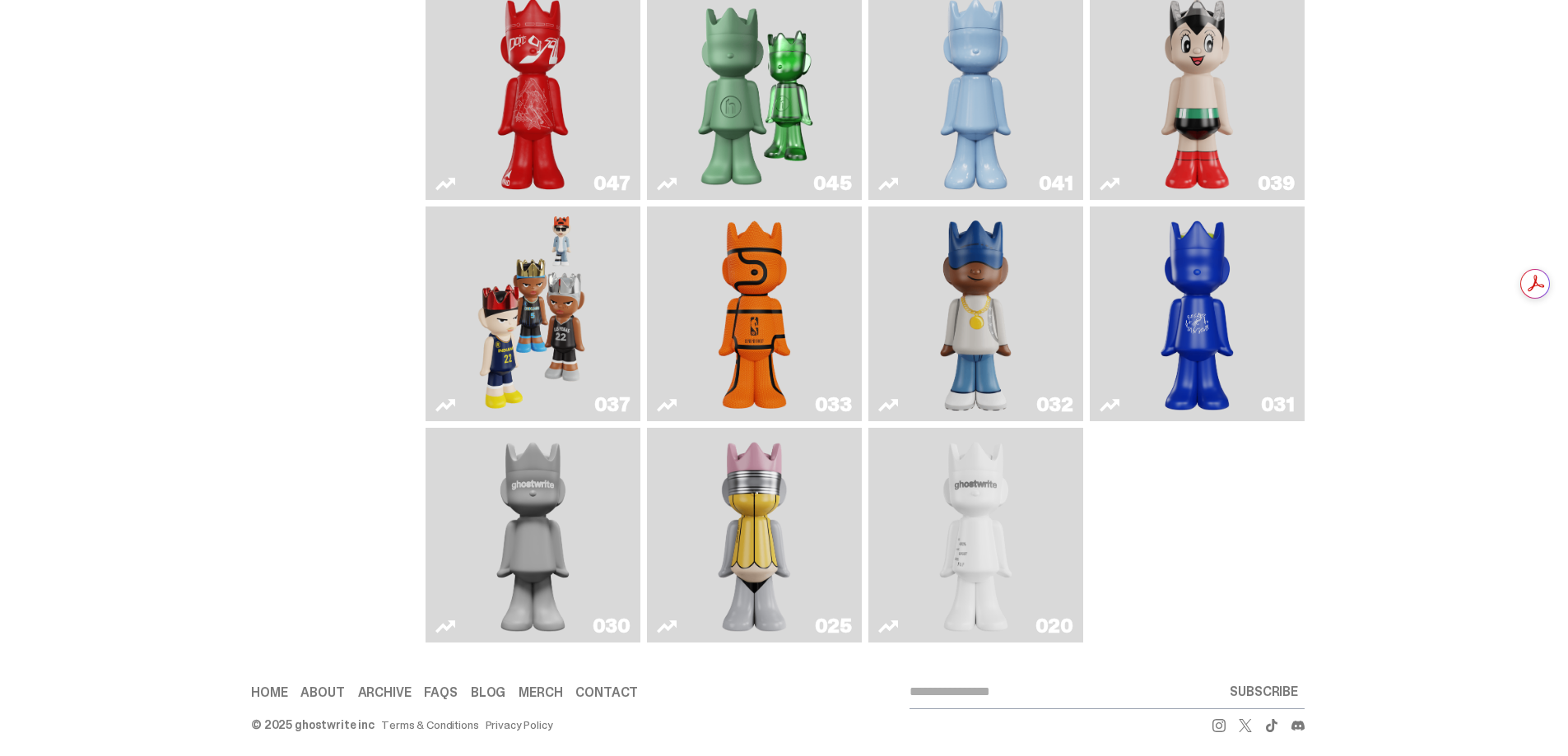
scroll to position [649, 0]
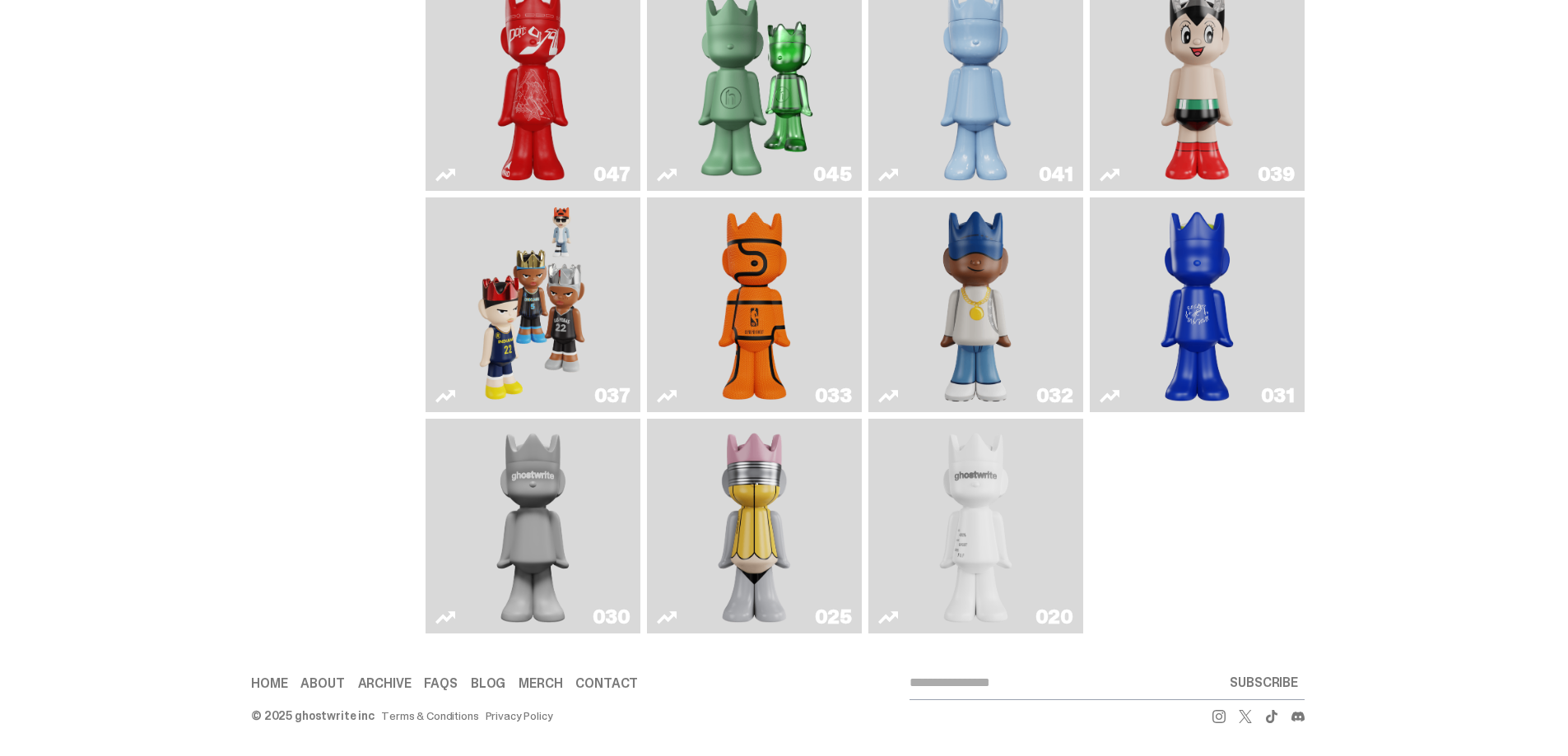
click at [530, 313] on img "Game Face (2024)" at bounding box center [533, 305] width 114 height 202
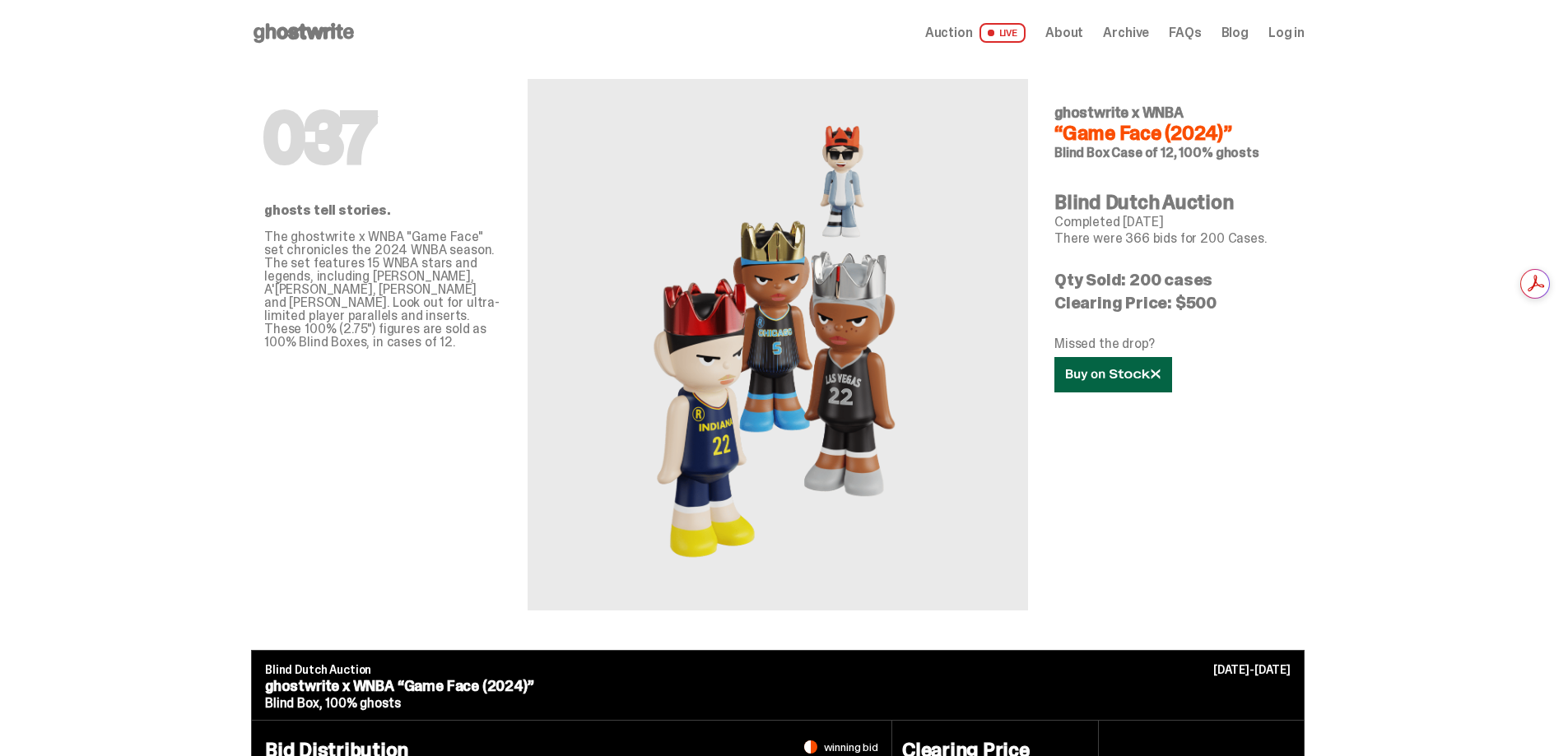
scroll to position [649, 0]
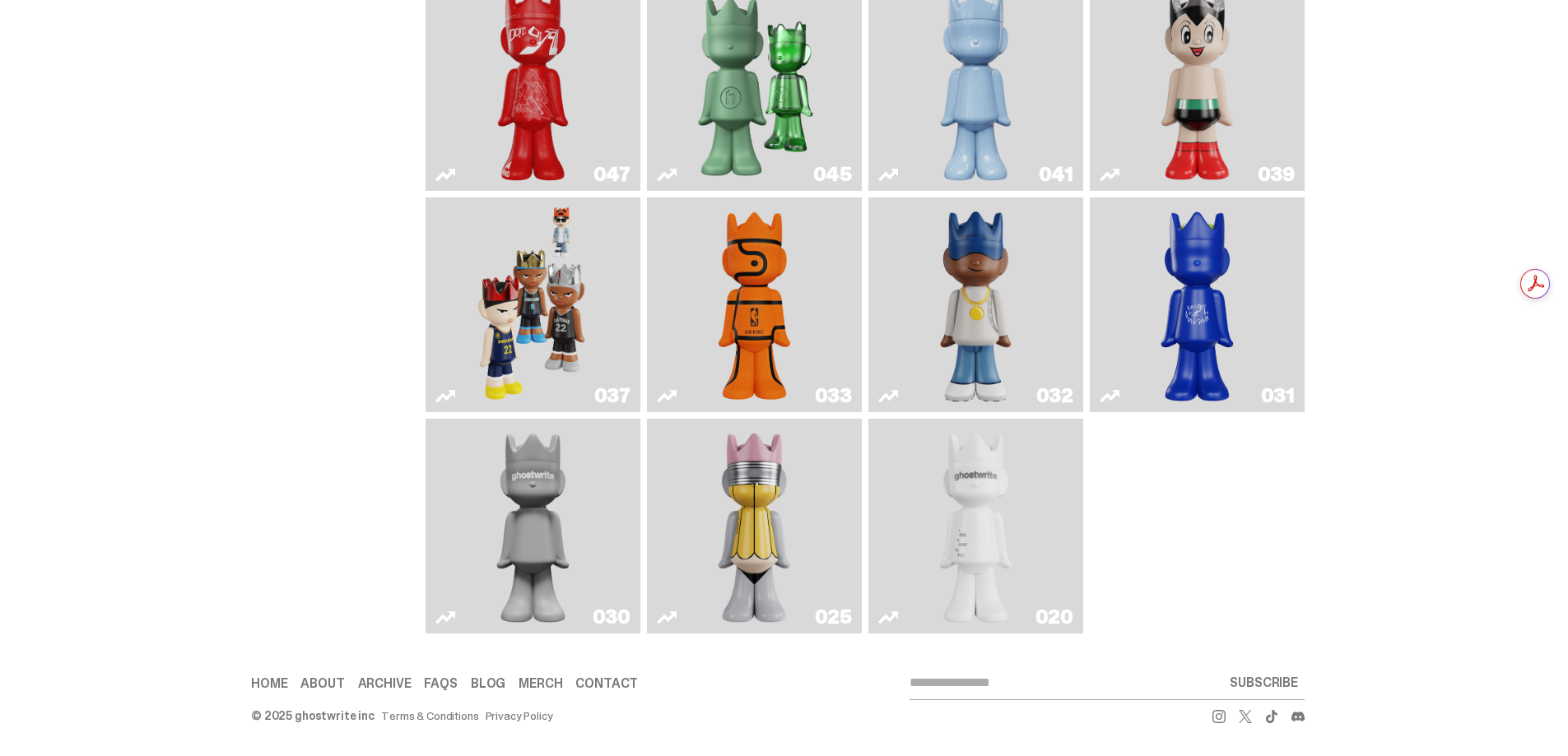
click at [778, 318] on img "Game Ball" at bounding box center [754, 305] width 87 height 202
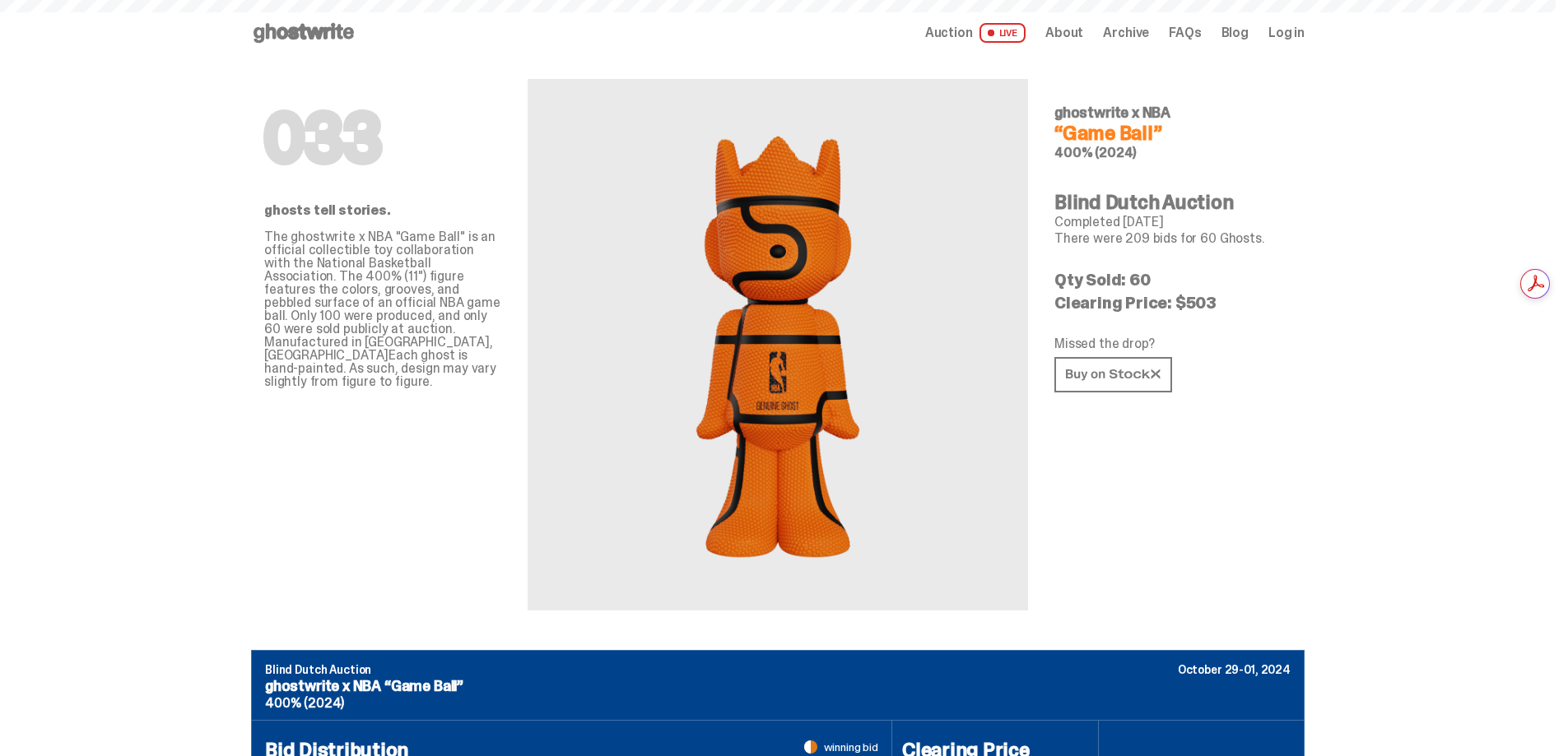
scroll to position [649, 0]
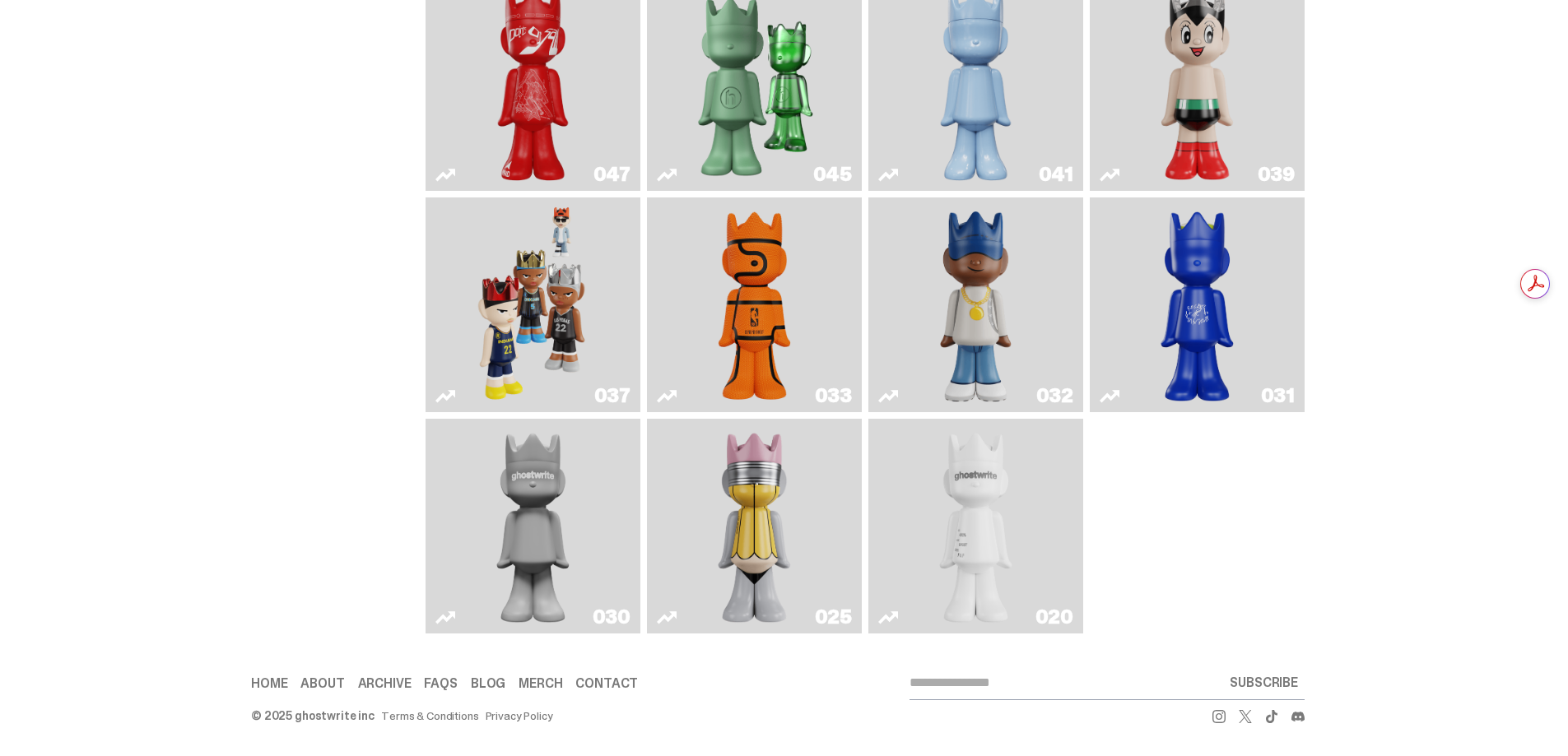
click at [1008, 310] on img "Swingman" at bounding box center [976, 305] width 114 height 202
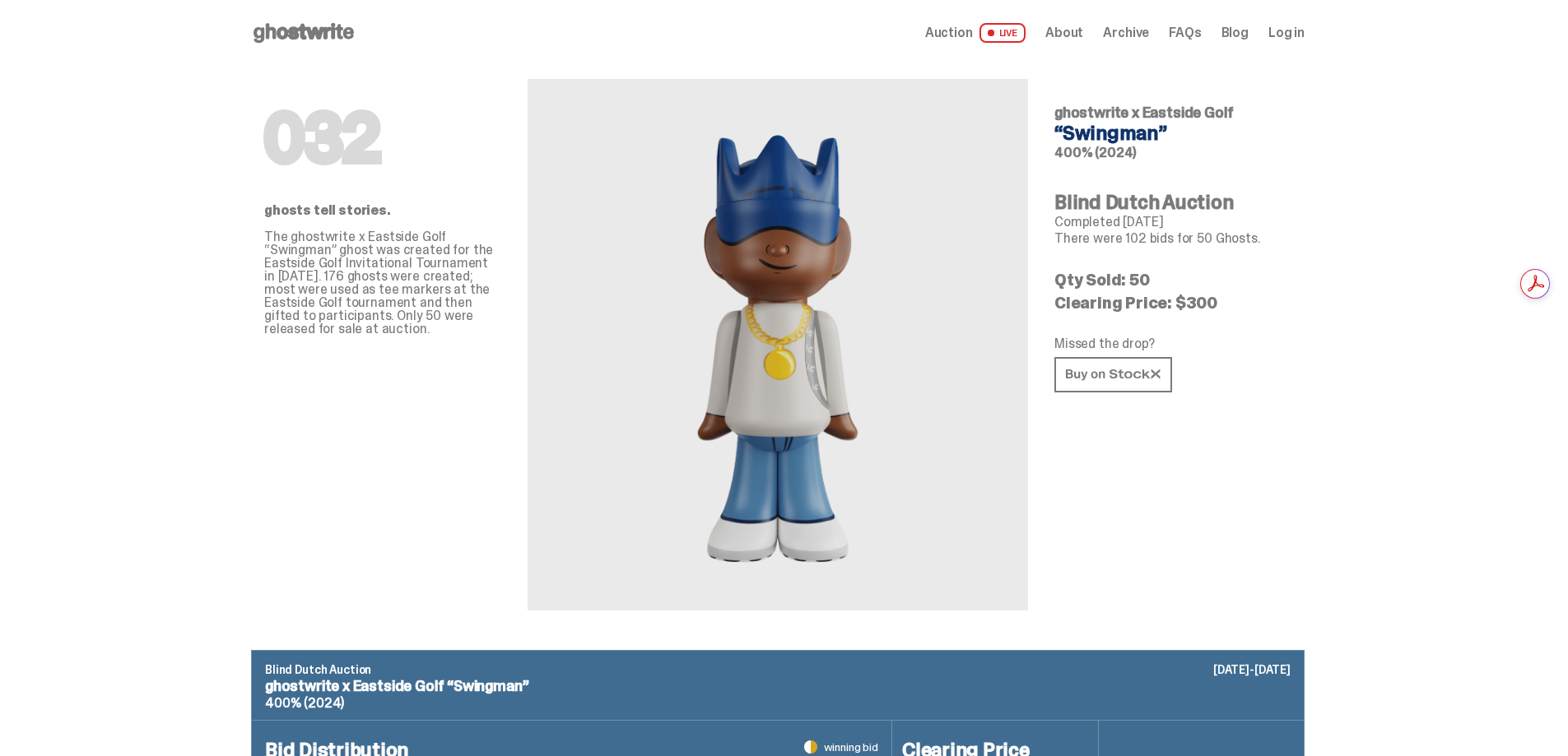
scroll to position [649, 0]
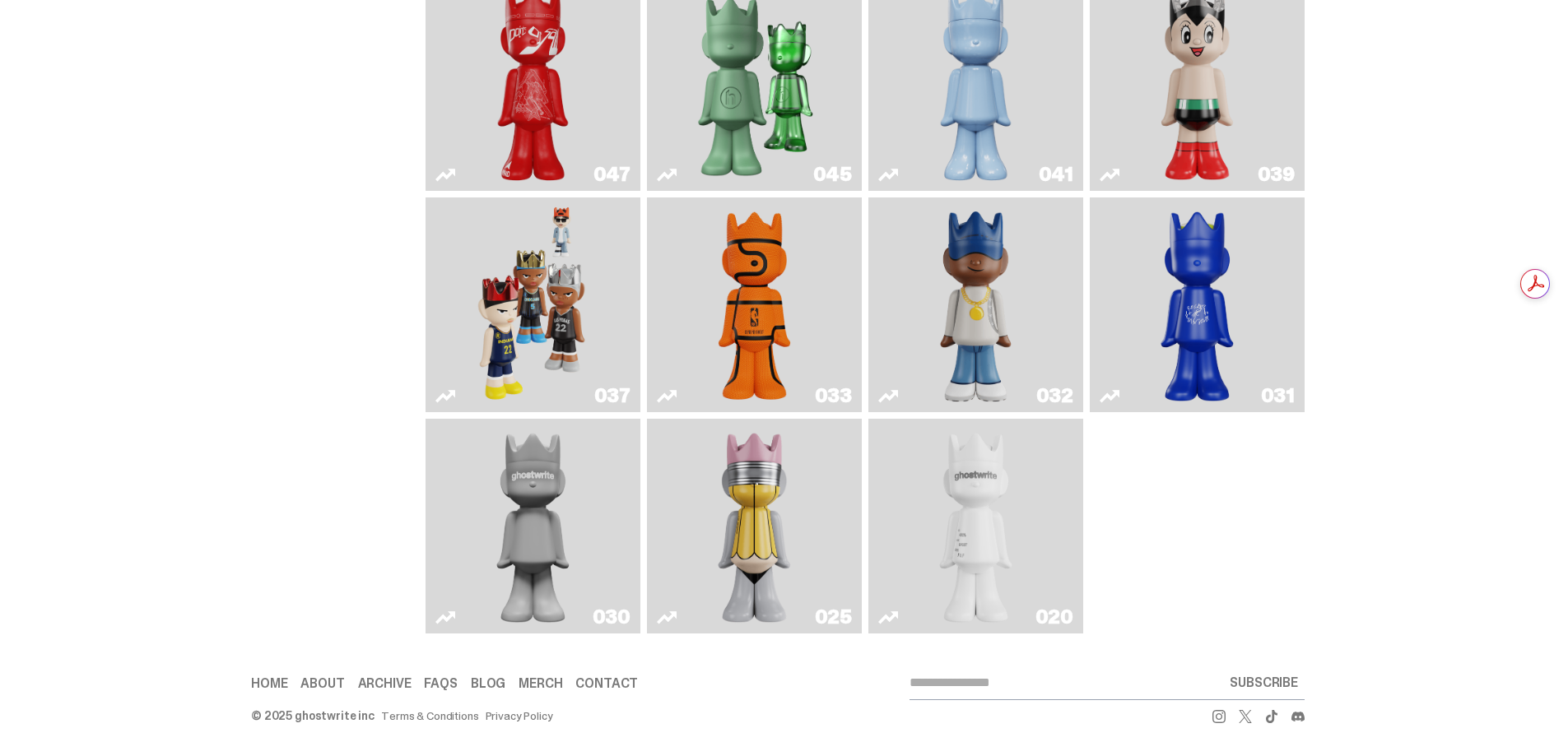
click at [1202, 322] on img "Latte" at bounding box center [1198, 305] width 114 height 202
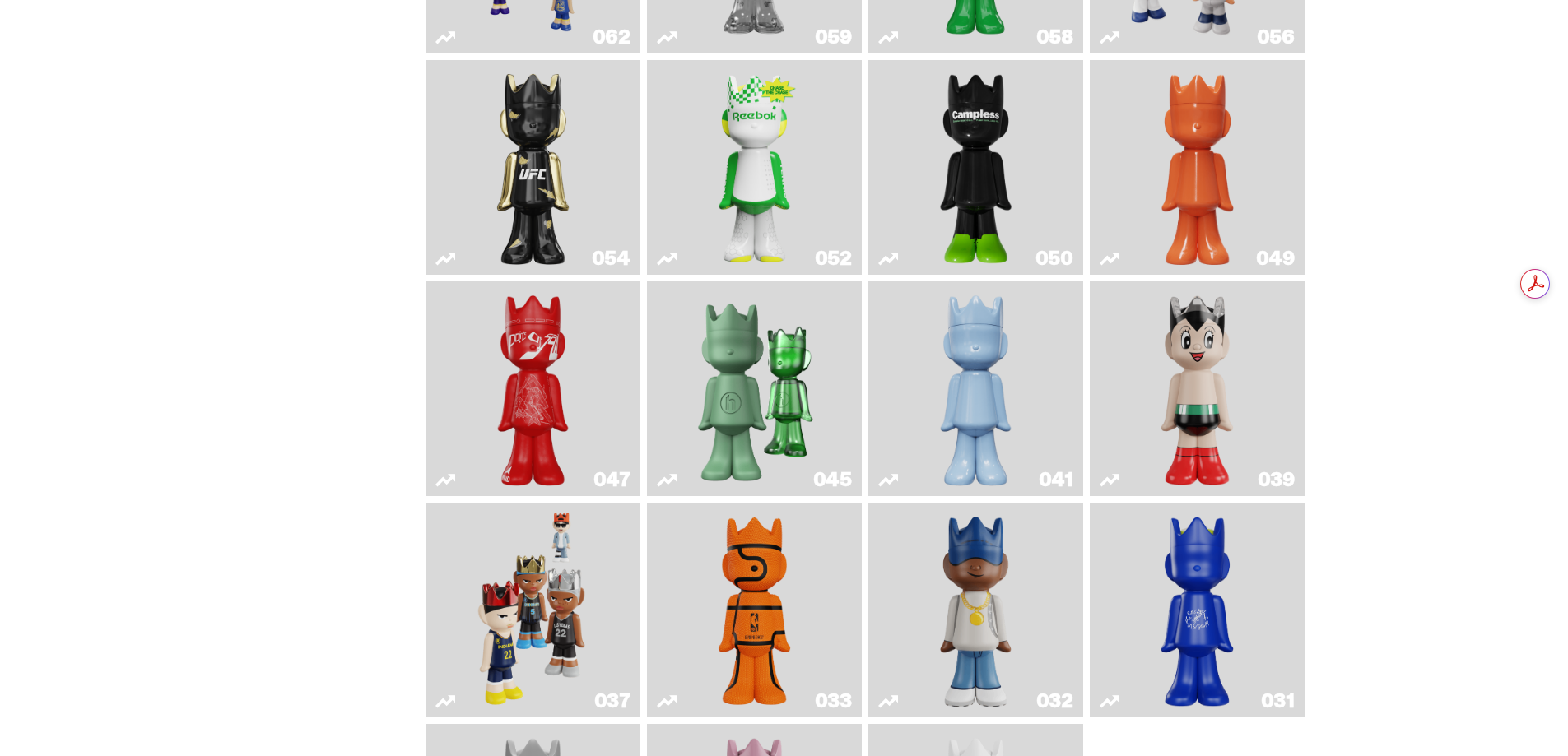
scroll to position [320, 0]
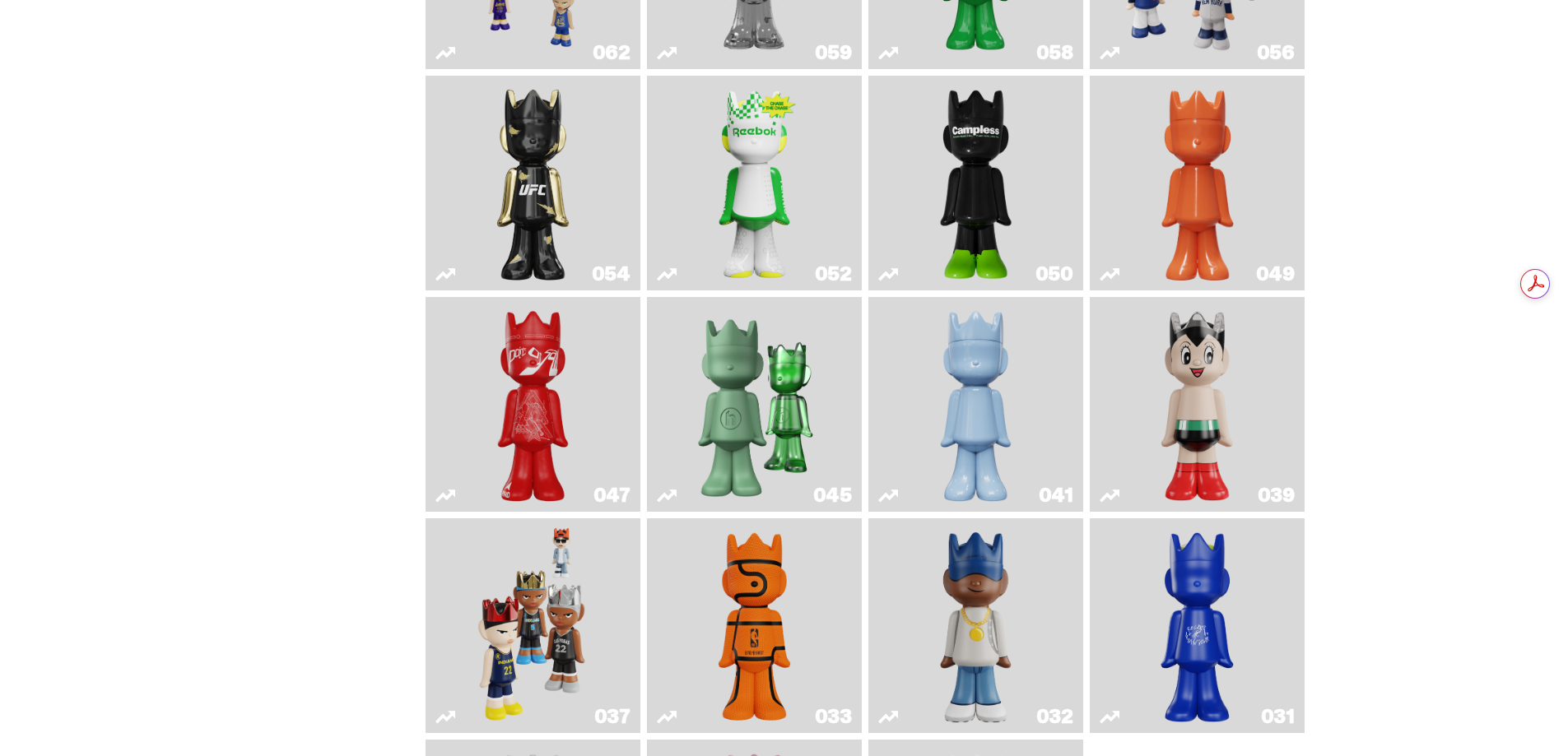
click at [1195, 388] on img "Astro Boy" at bounding box center [1198, 404] width 87 height 202
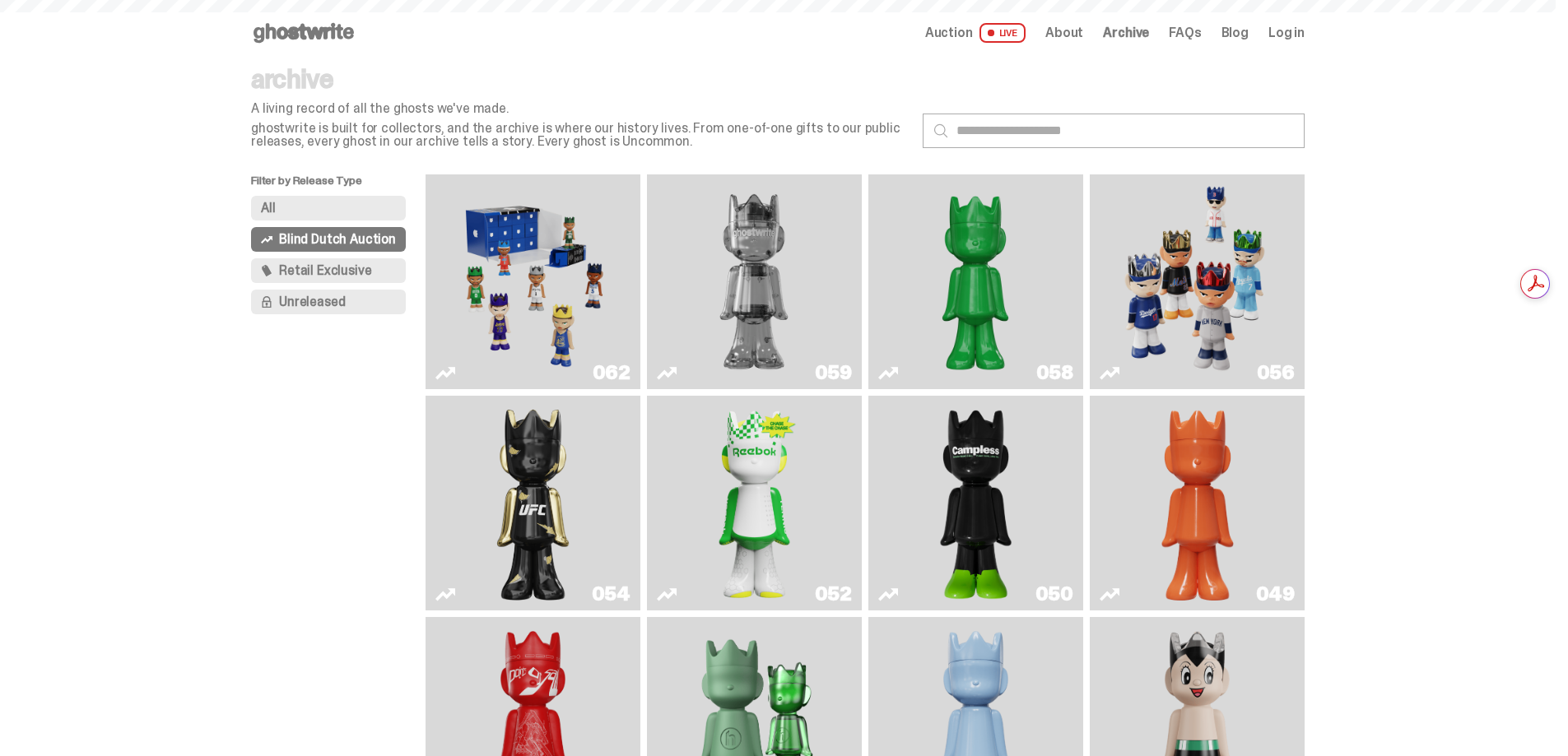
scroll to position [320, 0]
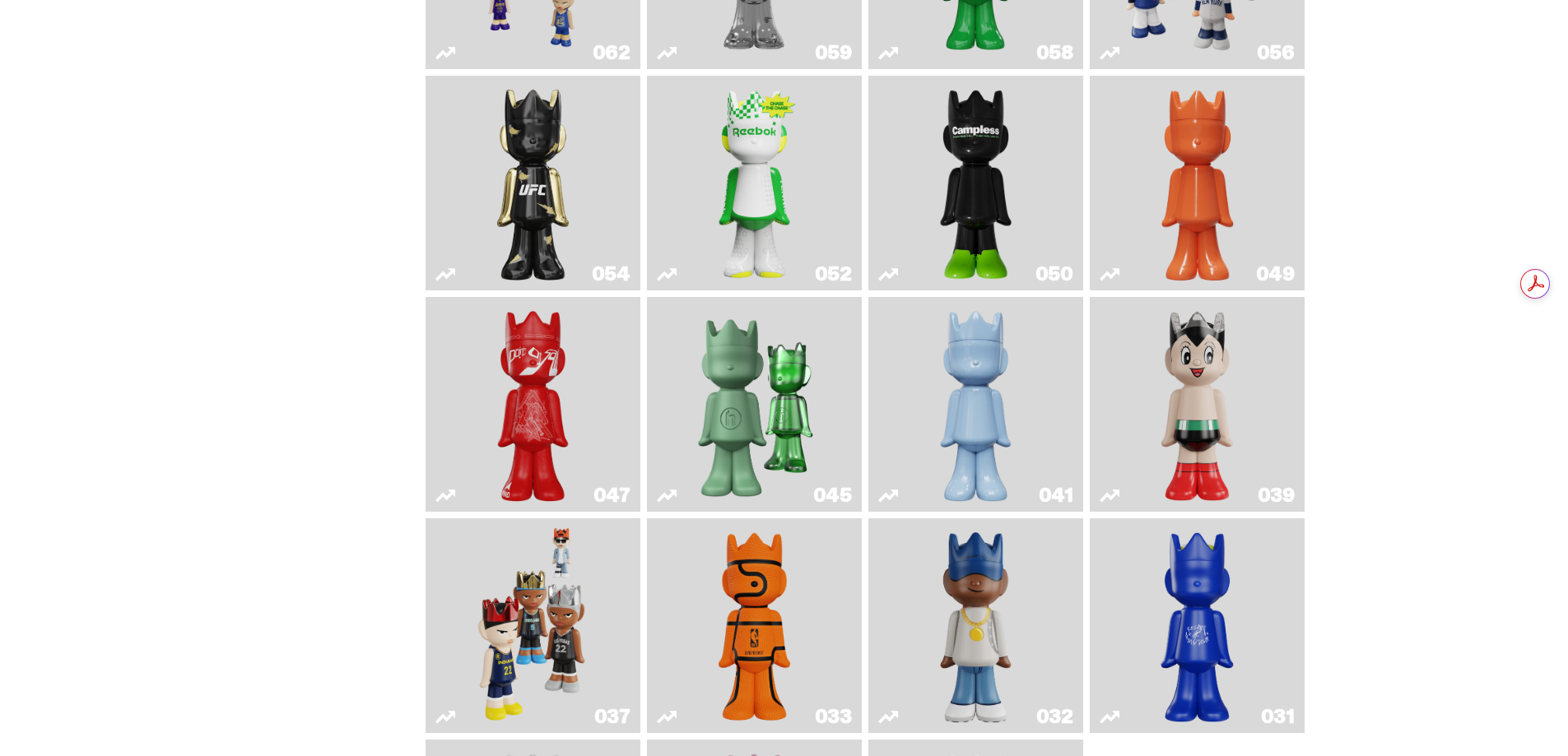
click at [986, 407] on img "Schrödinger's ghost: Winter Blue" at bounding box center [976, 404] width 87 height 202
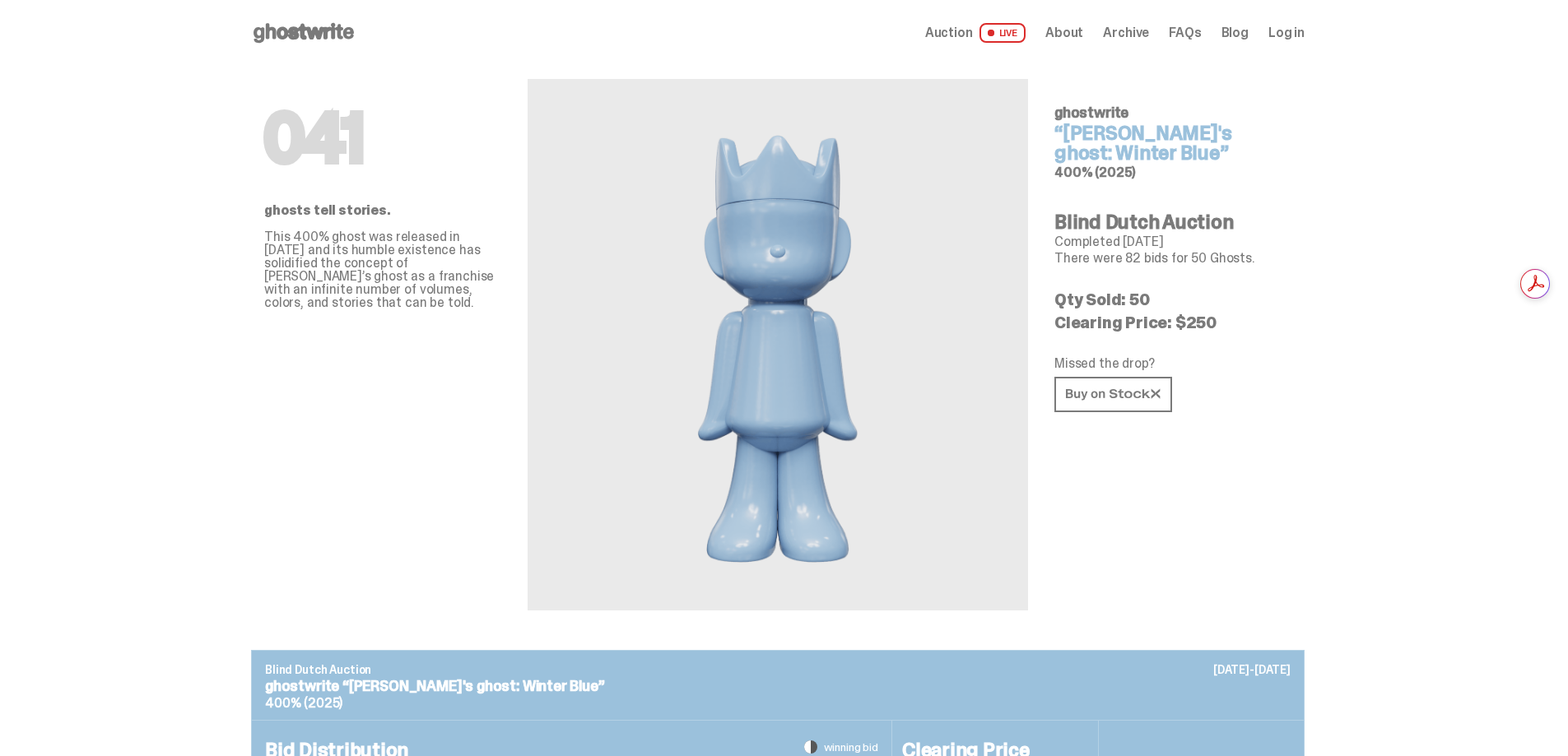
scroll to position [320, 0]
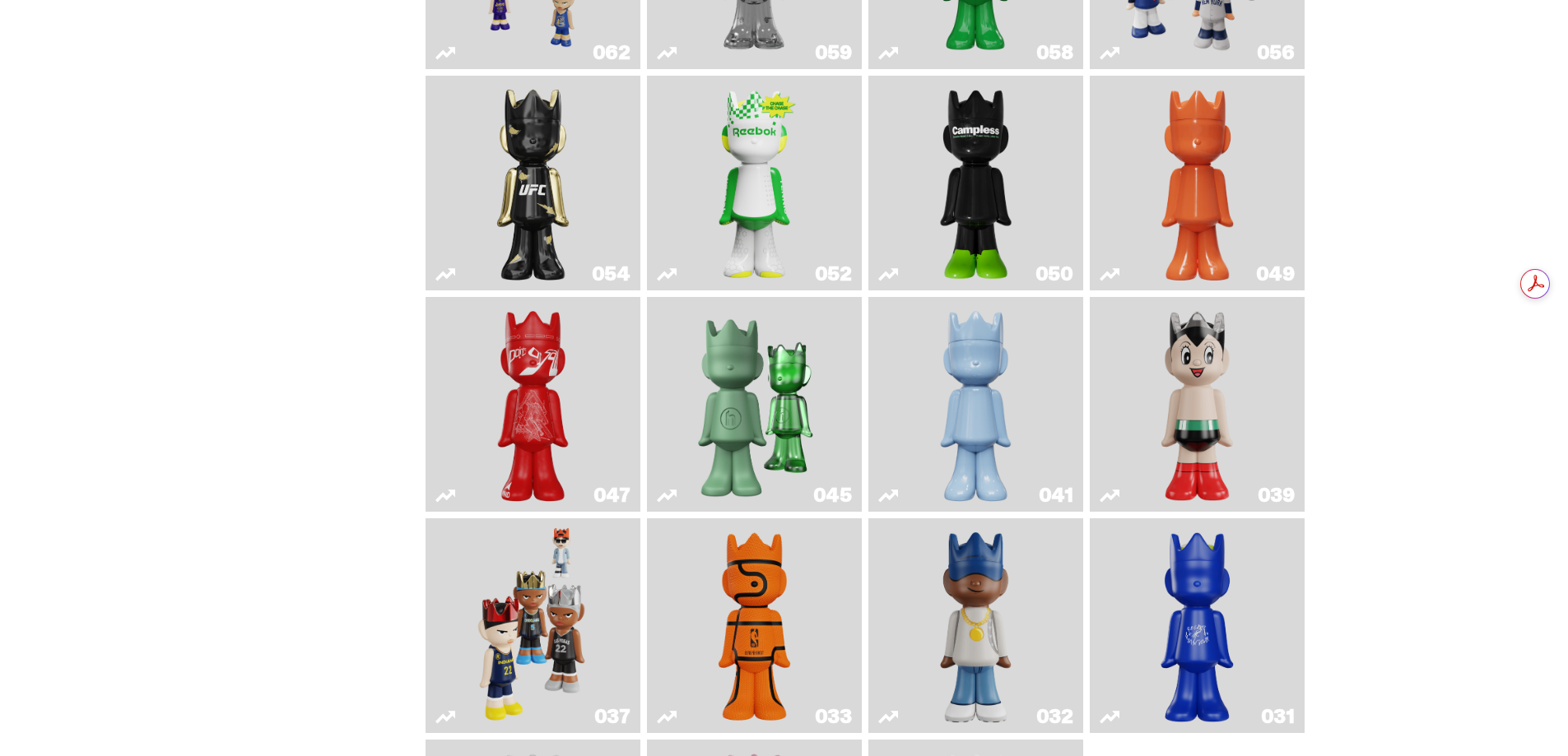
click at [773, 415] on img "Present" at bounding box center [754, 404] width 139 height 202
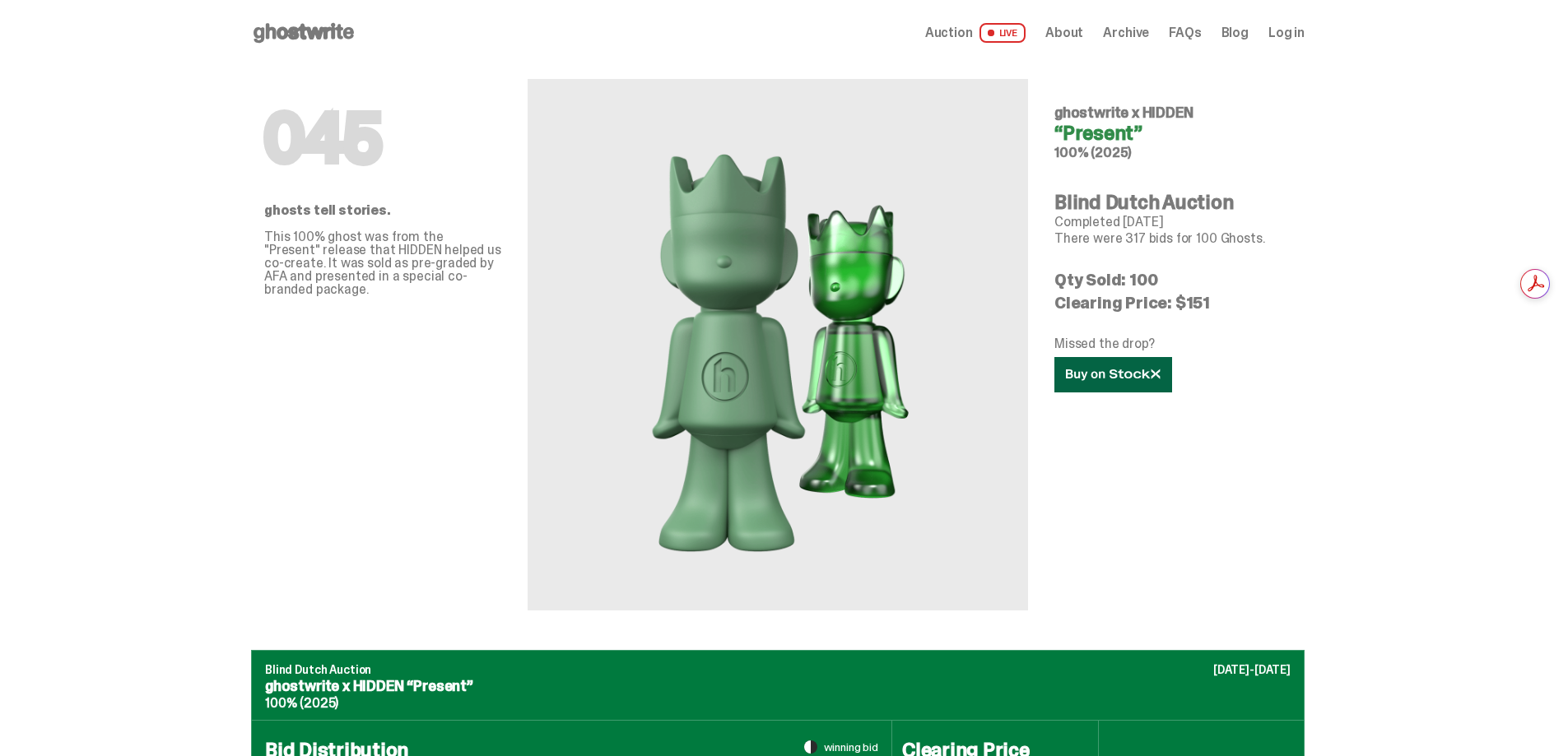
scroll to position [320, 0]
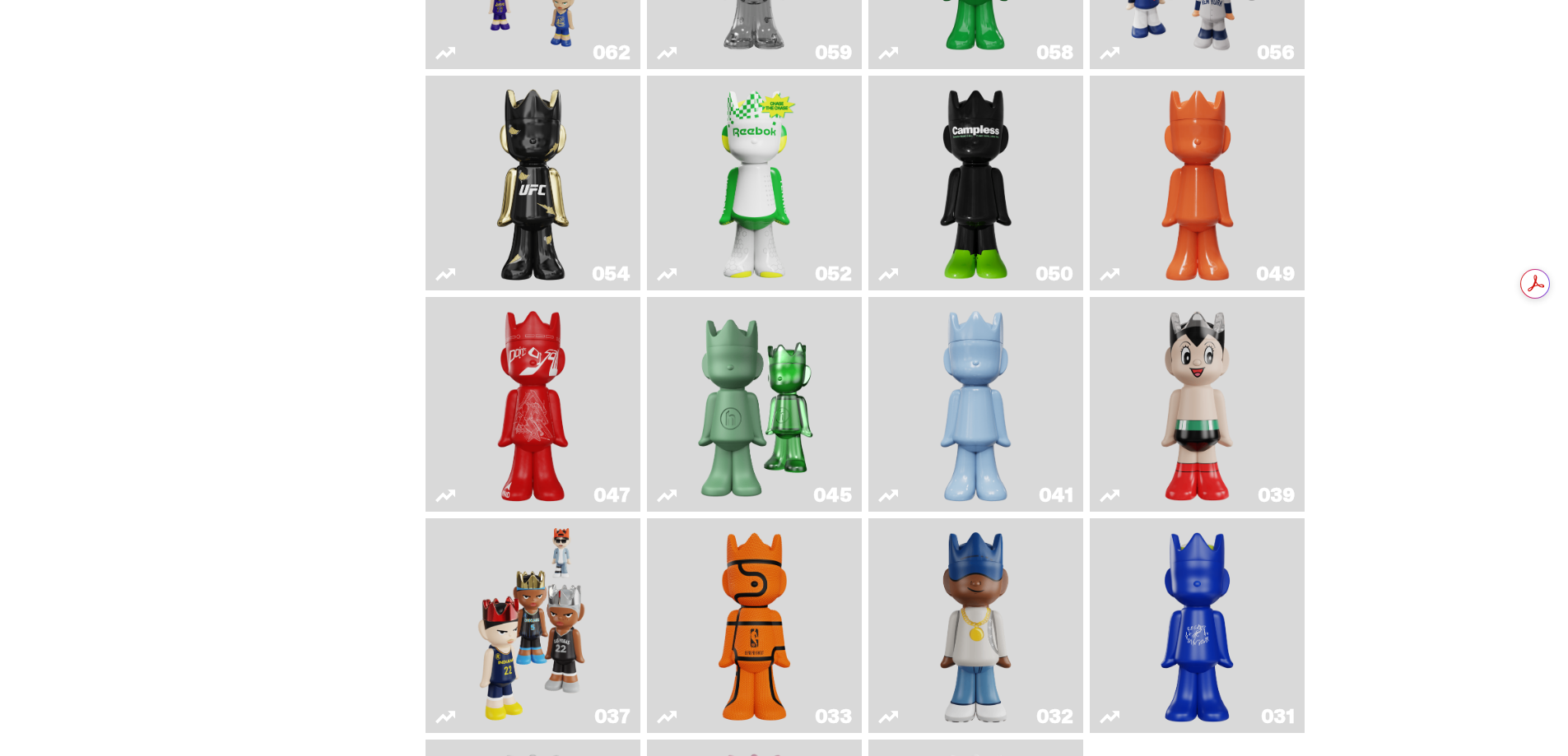
click at [541, 422] on img "Skip" at bounding box center [533, 404] width 87 height 202
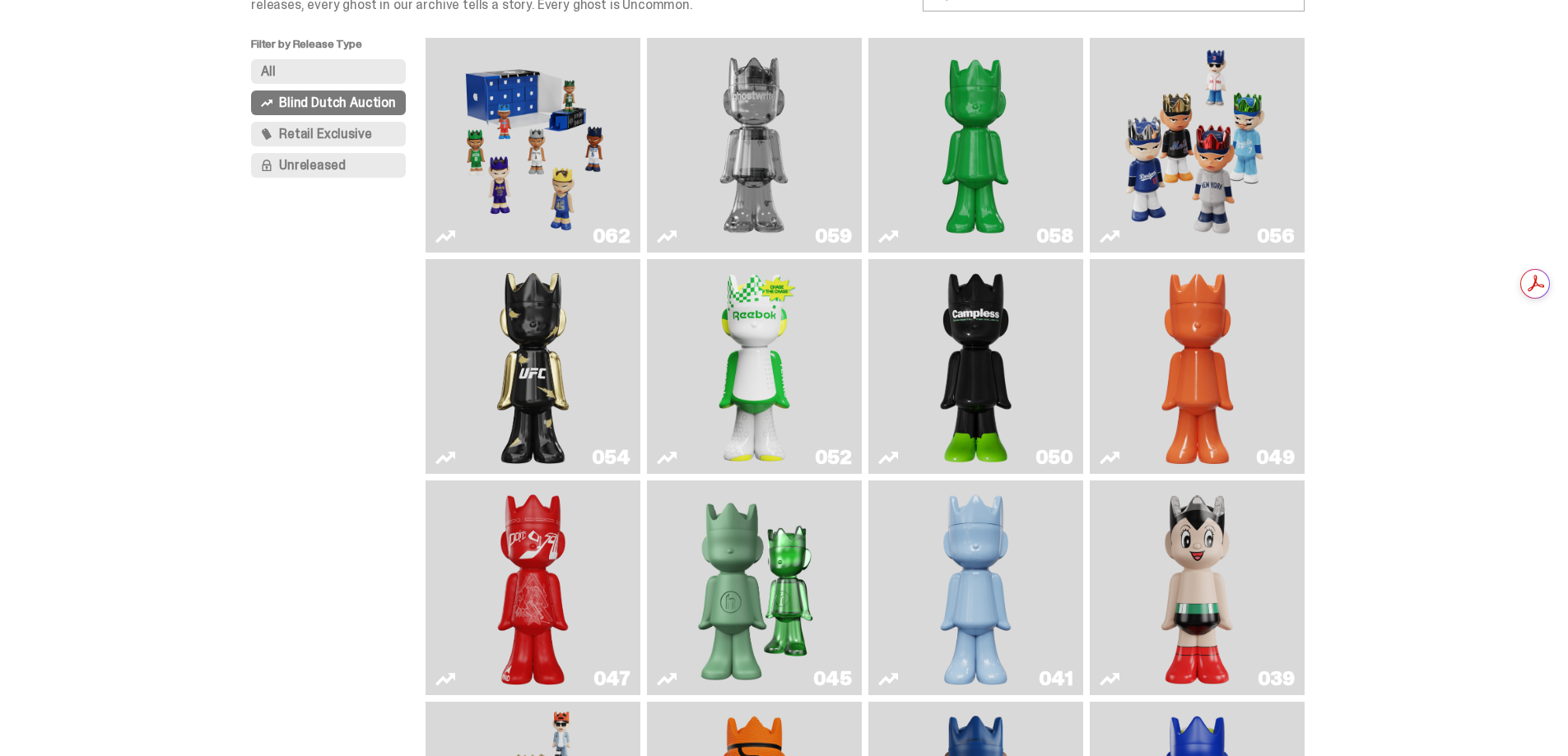
scroll to position [73, 0]
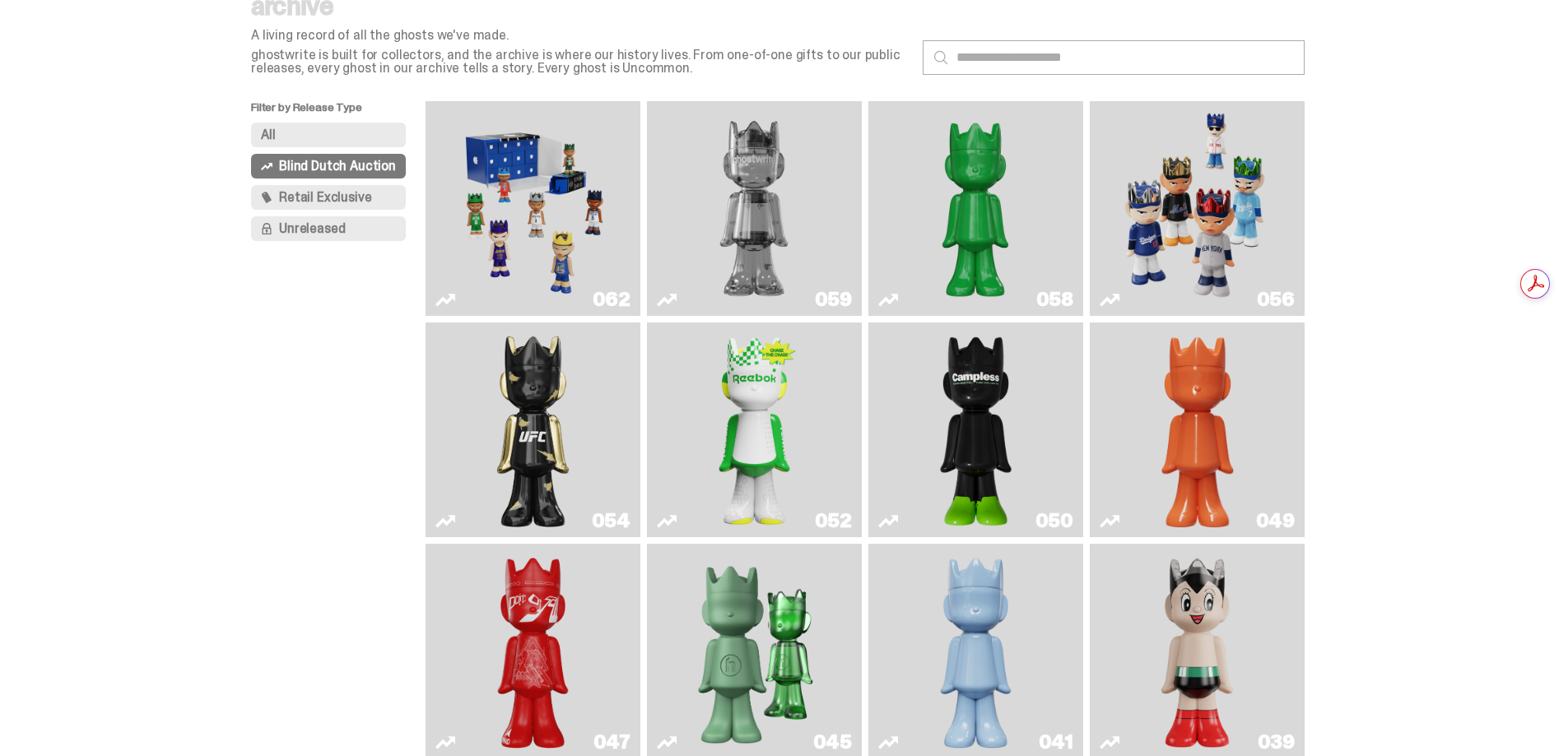
click at [1004, 426] on img "Campless" at bounding box center [976, 430] width 87 height 202
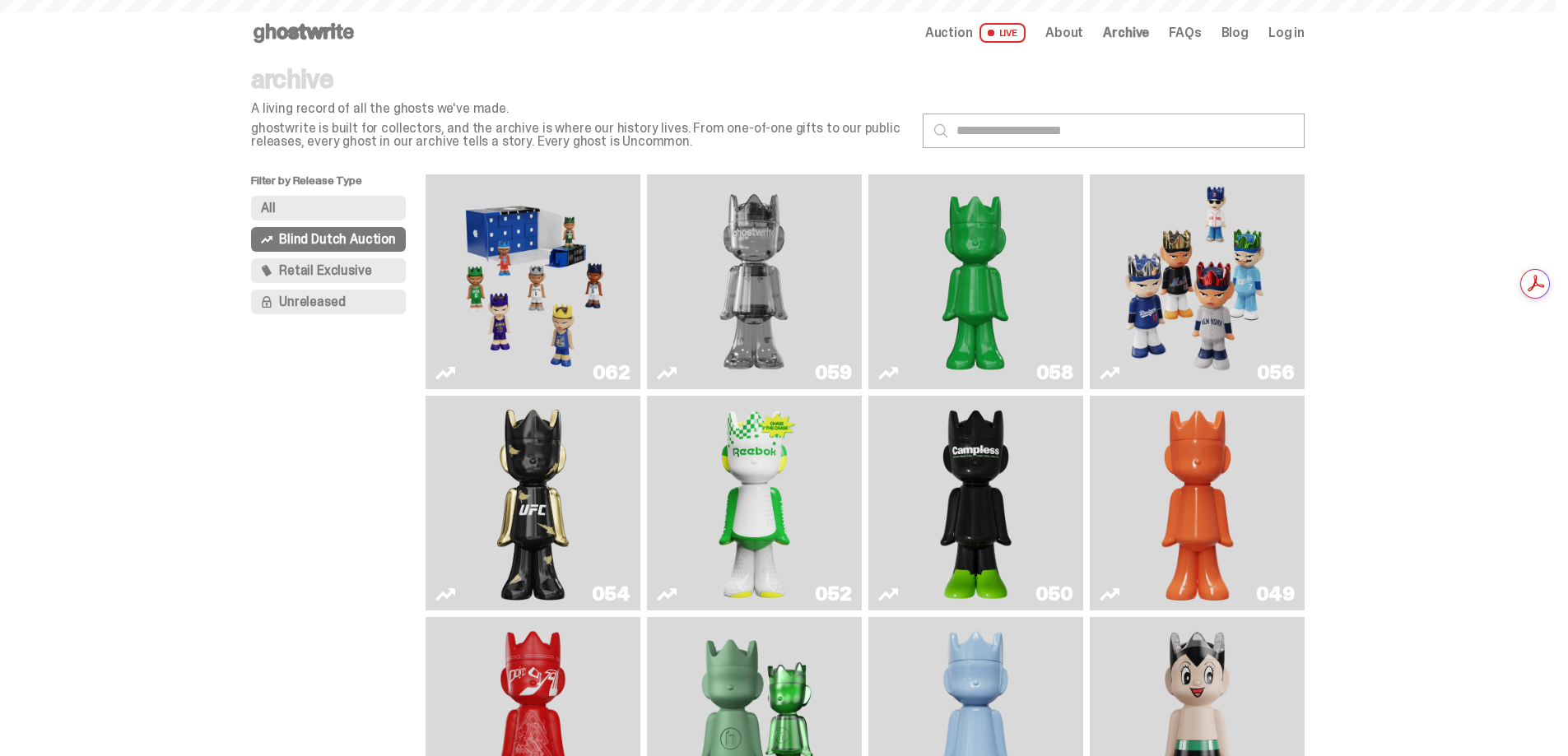
scroll to position [73, 0]
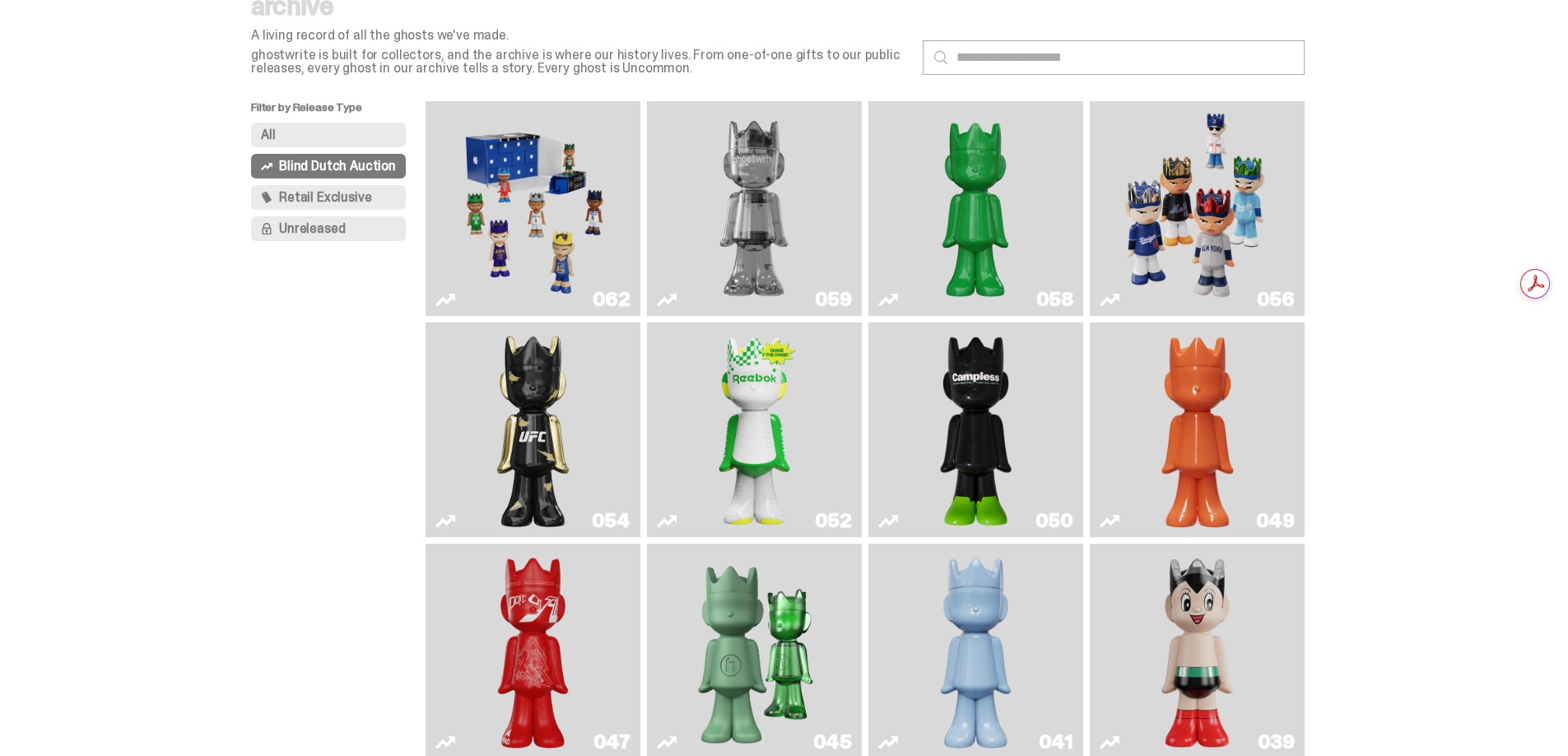
click at [818, 461] on link "052" at bounding box center [754, 430] width 195 height 202
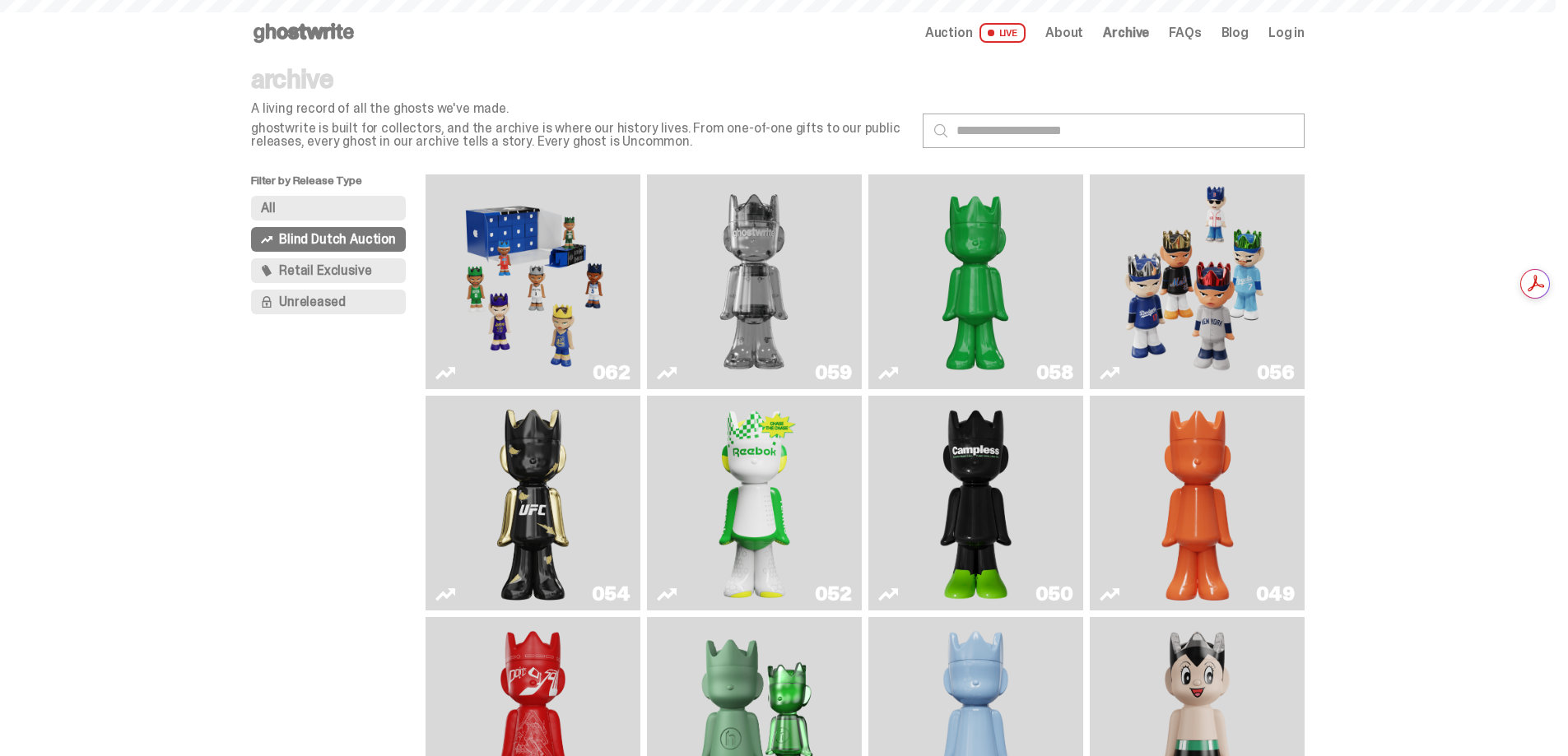
scroll to position [73, 0]
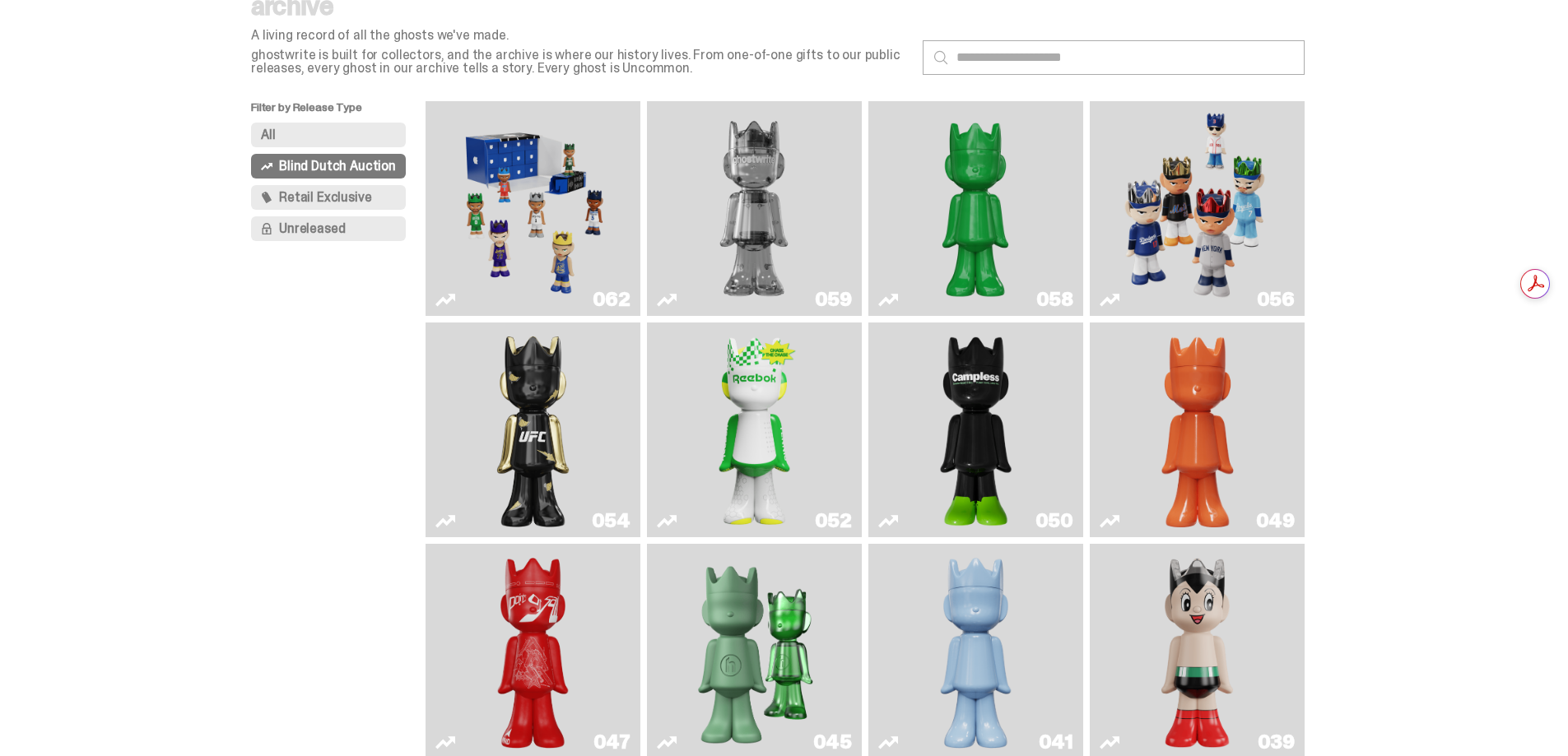
click at [523, 434] on img "Ruby" at bounding box center [533, 430] width 87 height 202
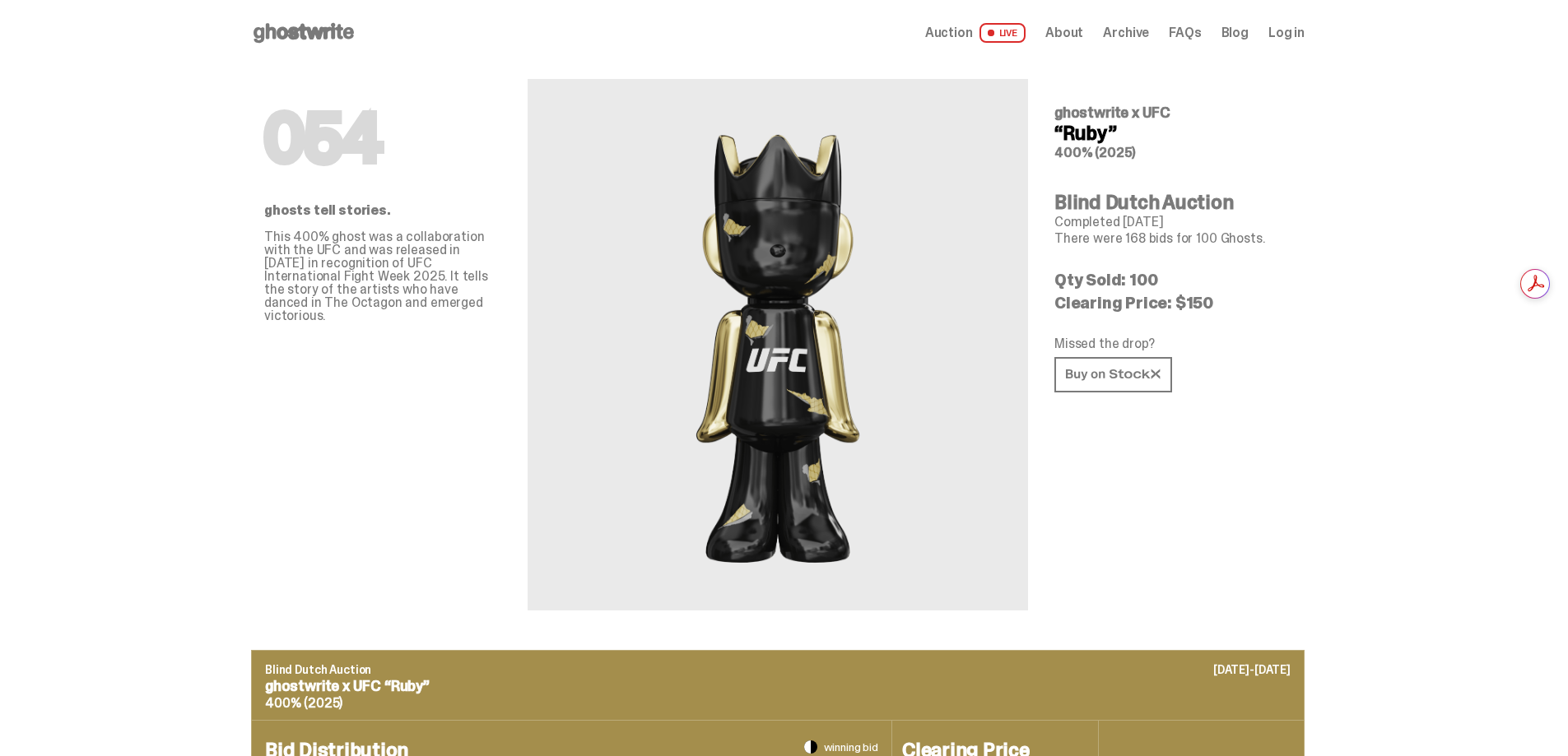
scroll to position [73, 0]
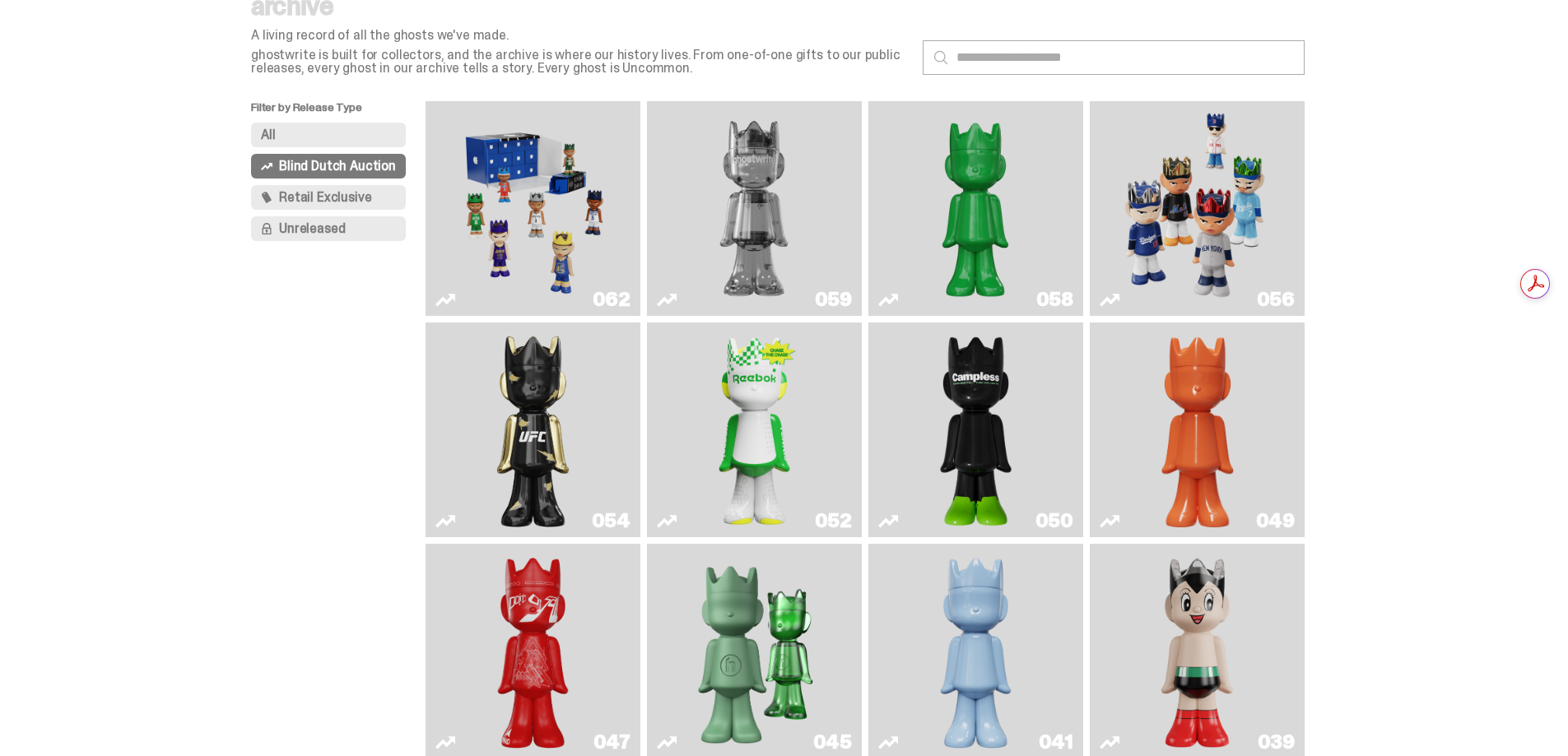
click at [1234, 419] on img "Schrödinger's ghost: Orange Vibe" at bounding box center [1198, 430] width 87 height 202
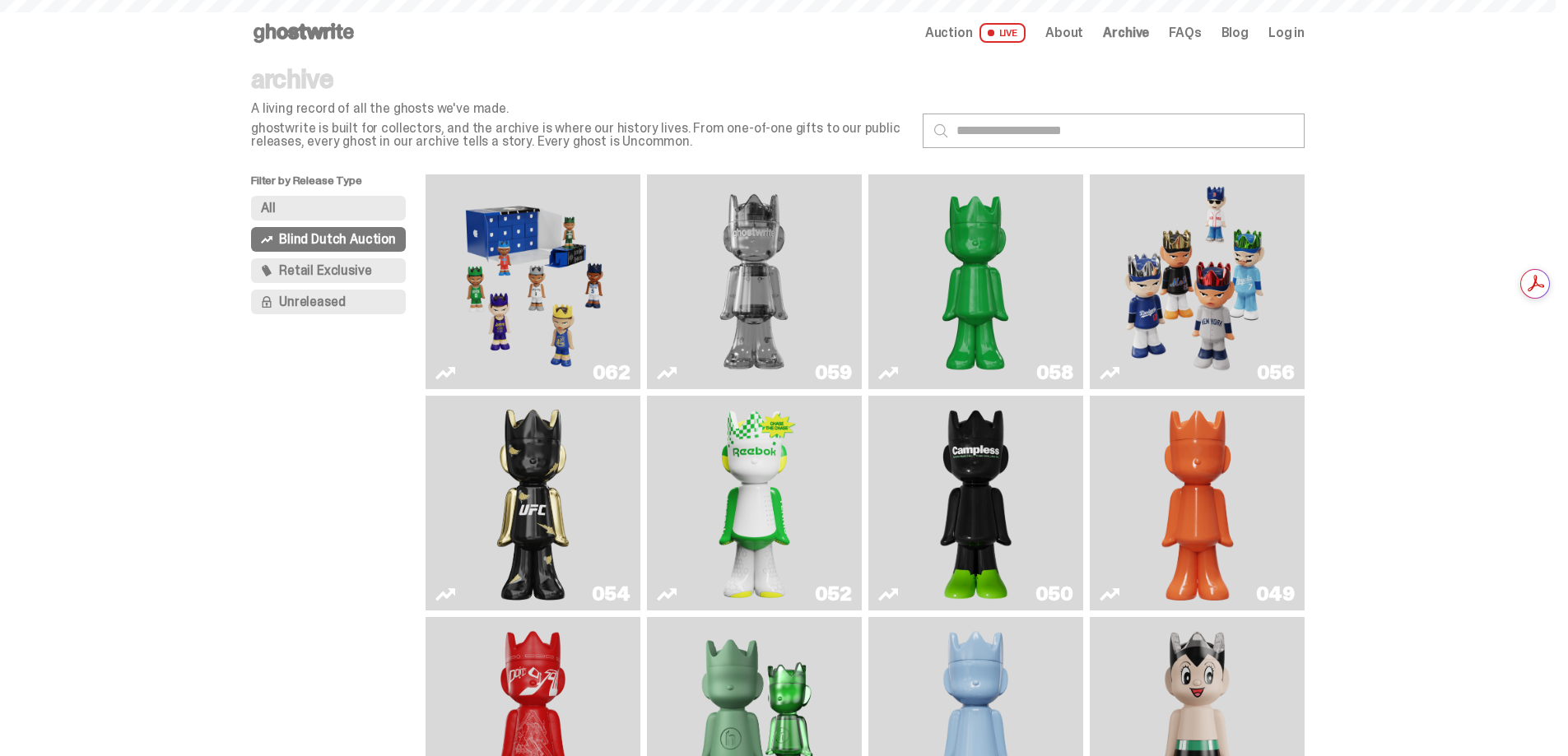
scroll to position [73, 0]
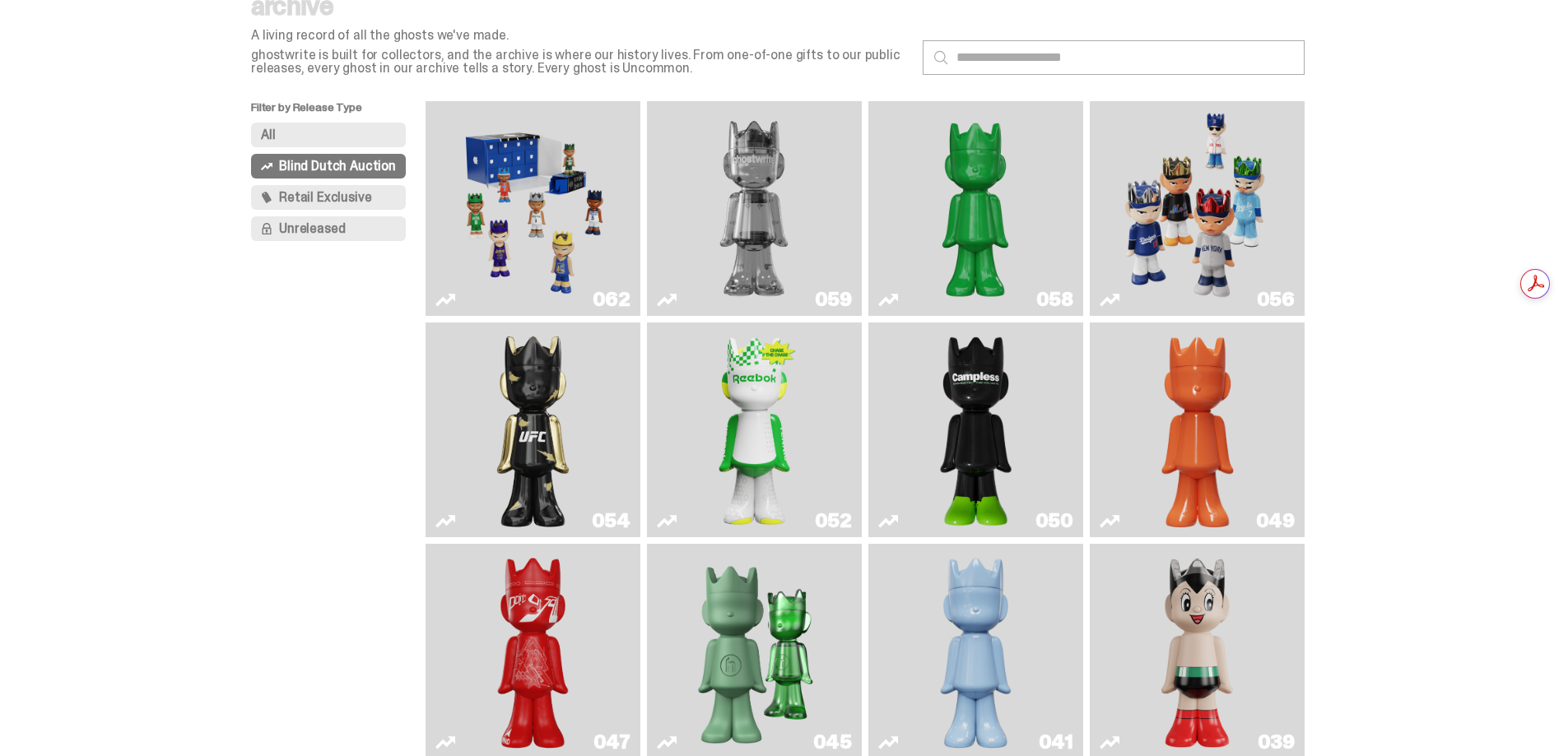
click at [981, 246] on img "Schrödinger's ghost: Sunday Green" at bounding box center [975, 208] width 162 height 202
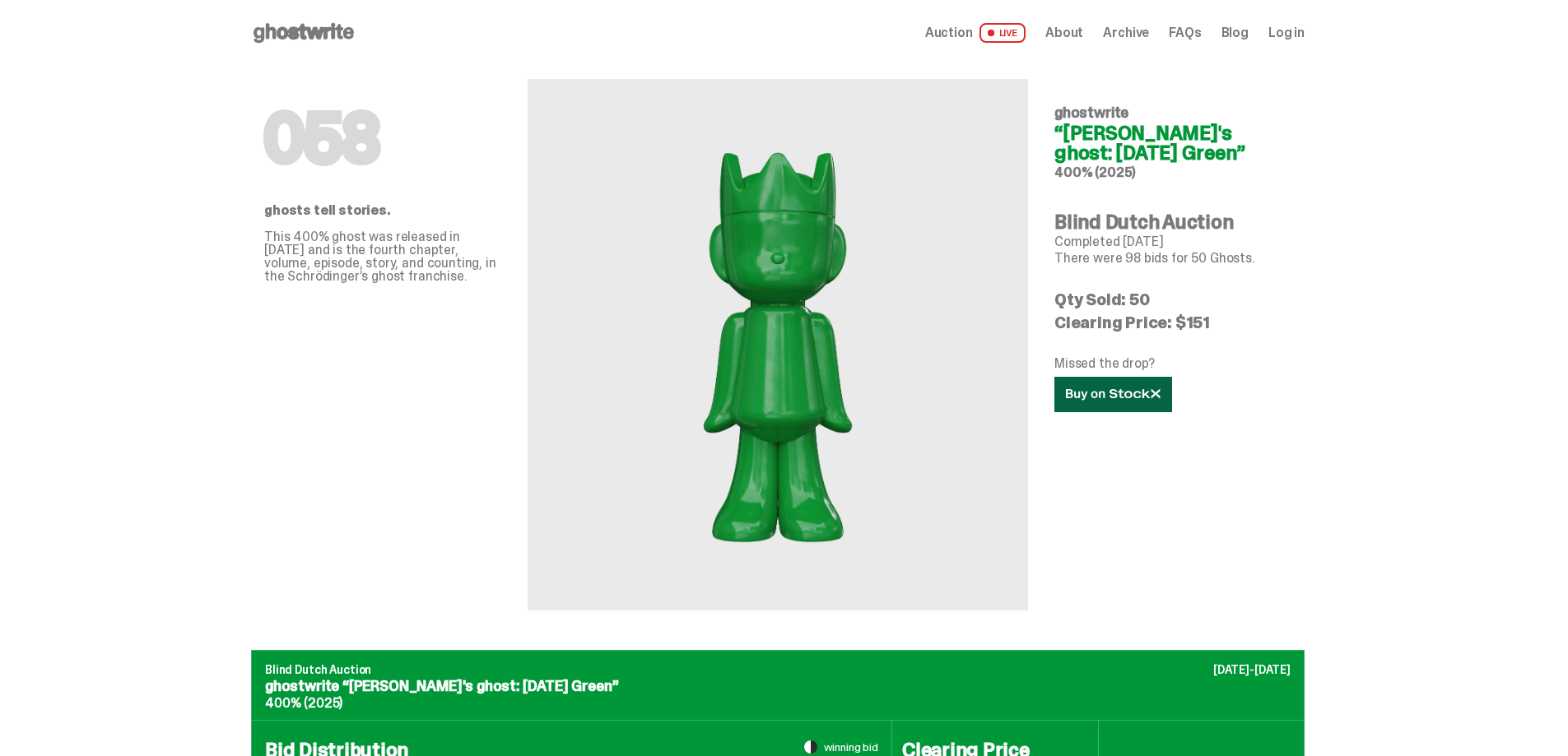
click at [1108, 396] on icon at bounding box center [1113, 394] width 95 height 12
